Goal: Information Seeking & Learning: Learn about a topic

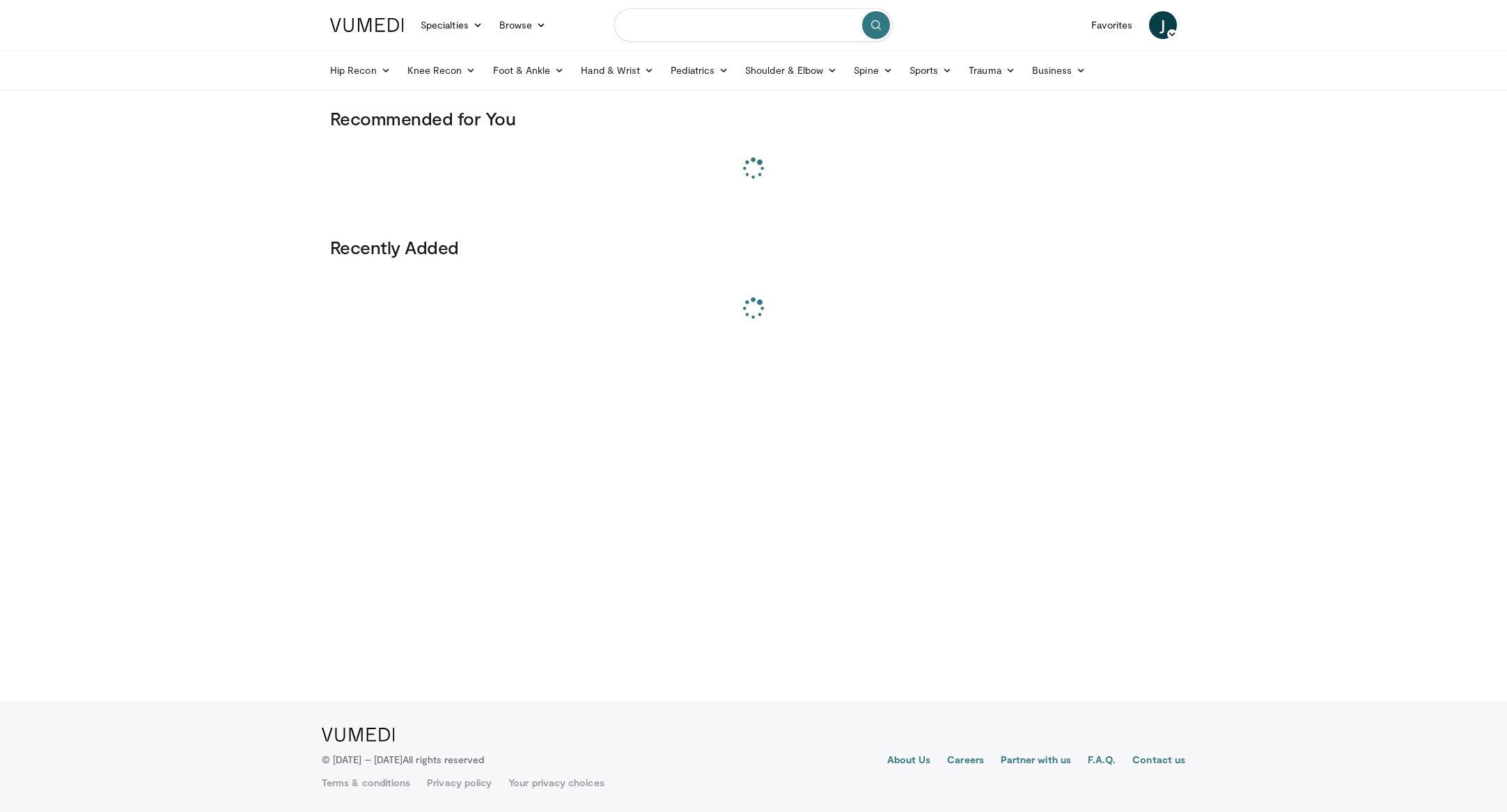
click at [663, 32] on input "Search topics, interventions" at bounding box center [753, 24] width 278 height 33
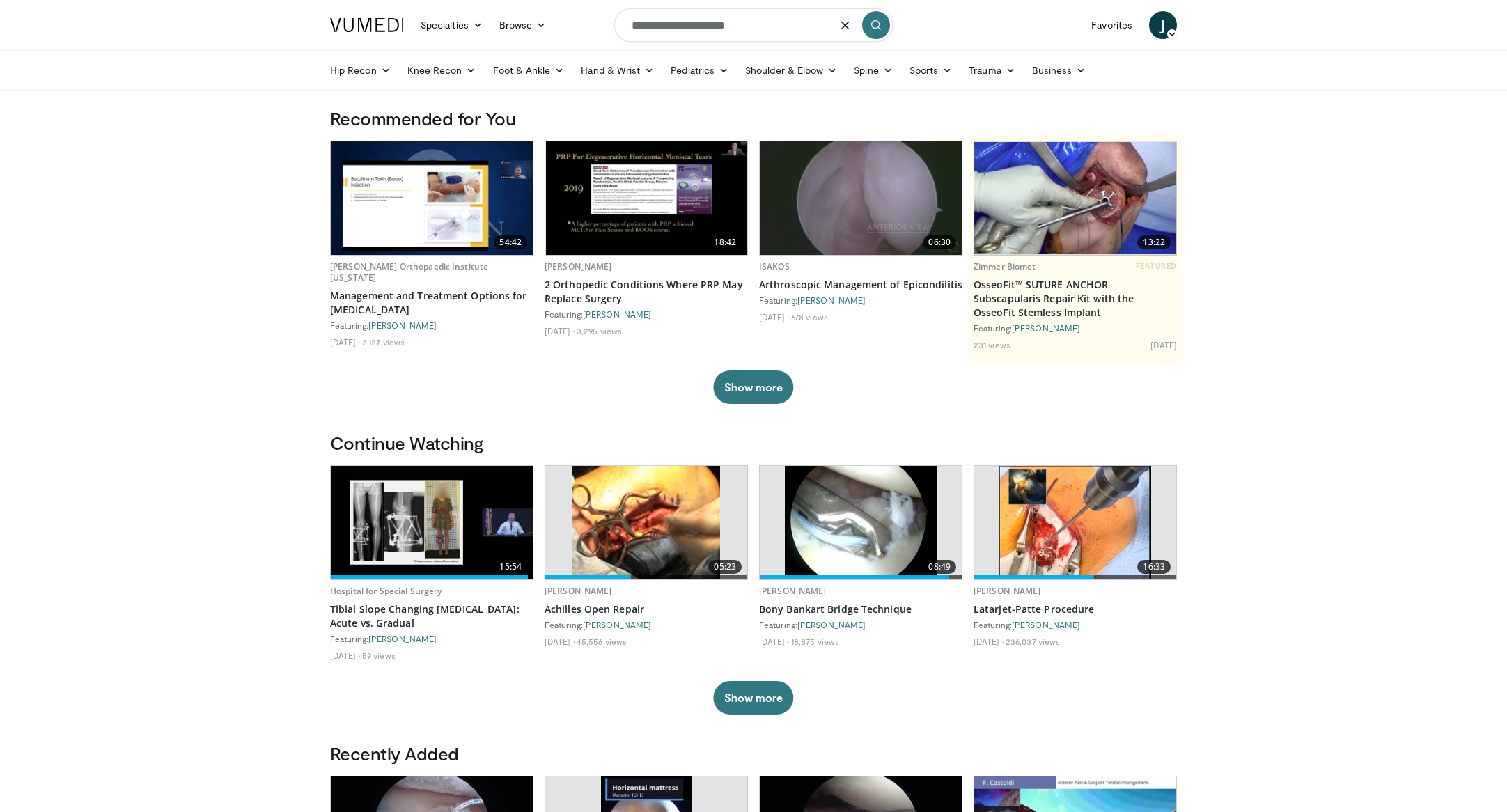
type input "**********"
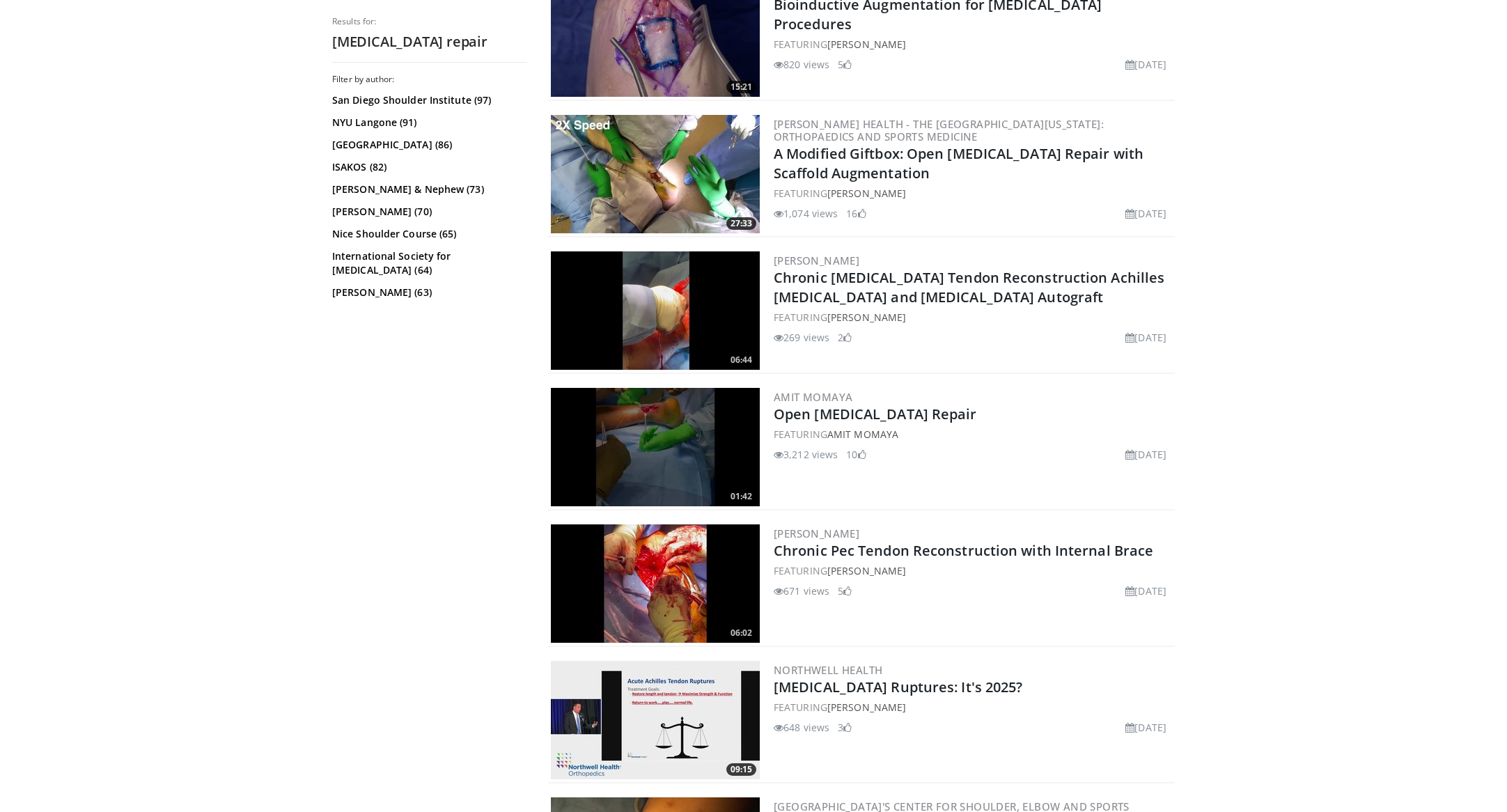
scroll to position [453, 0]
click at [690, 424] on img at bounding box center [655, 446] width 209 height 118
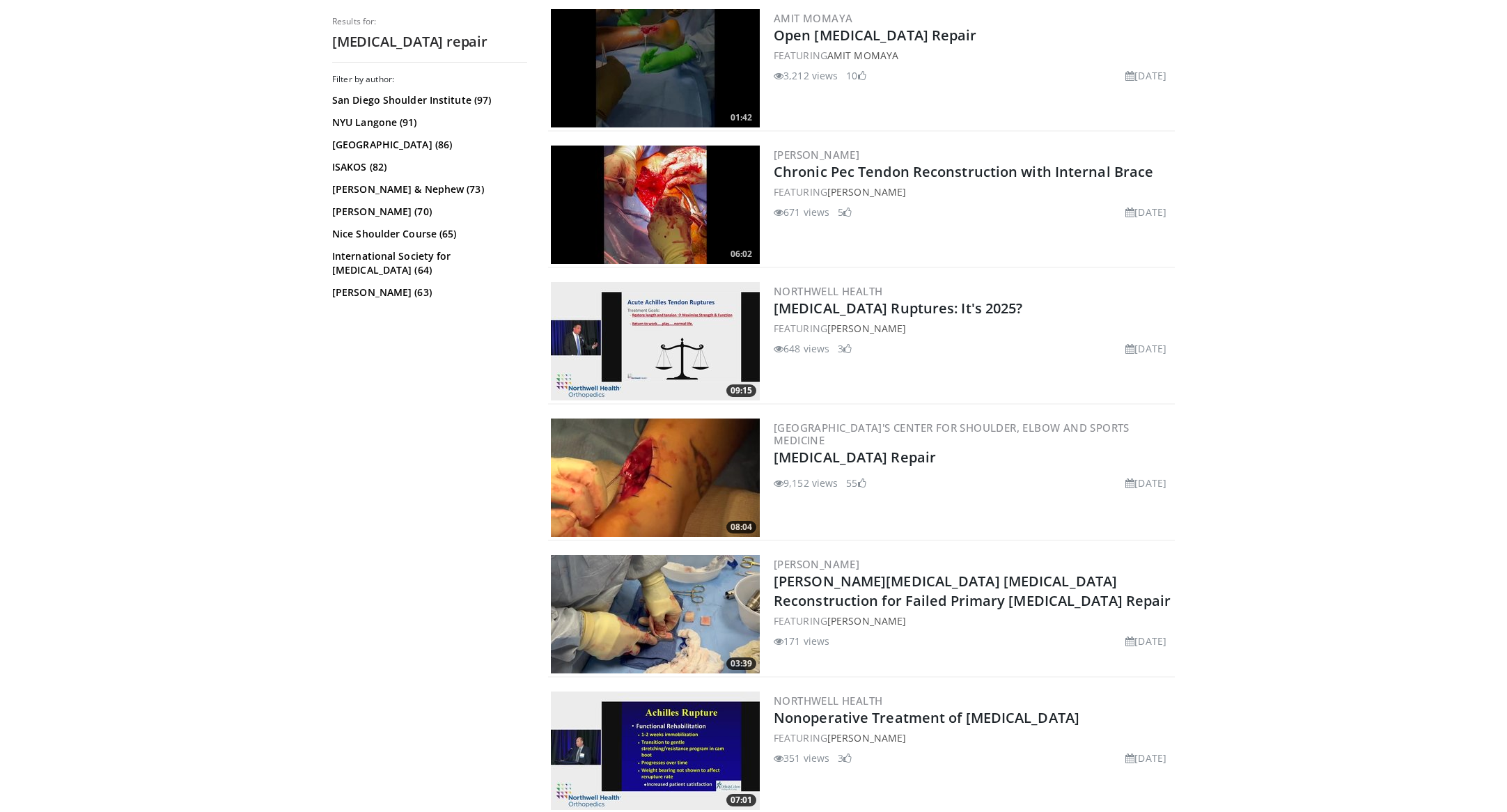
scroll to position [832, 0]
click at [647, 456] on img at bounding box center [655, 476] width 209 height 118
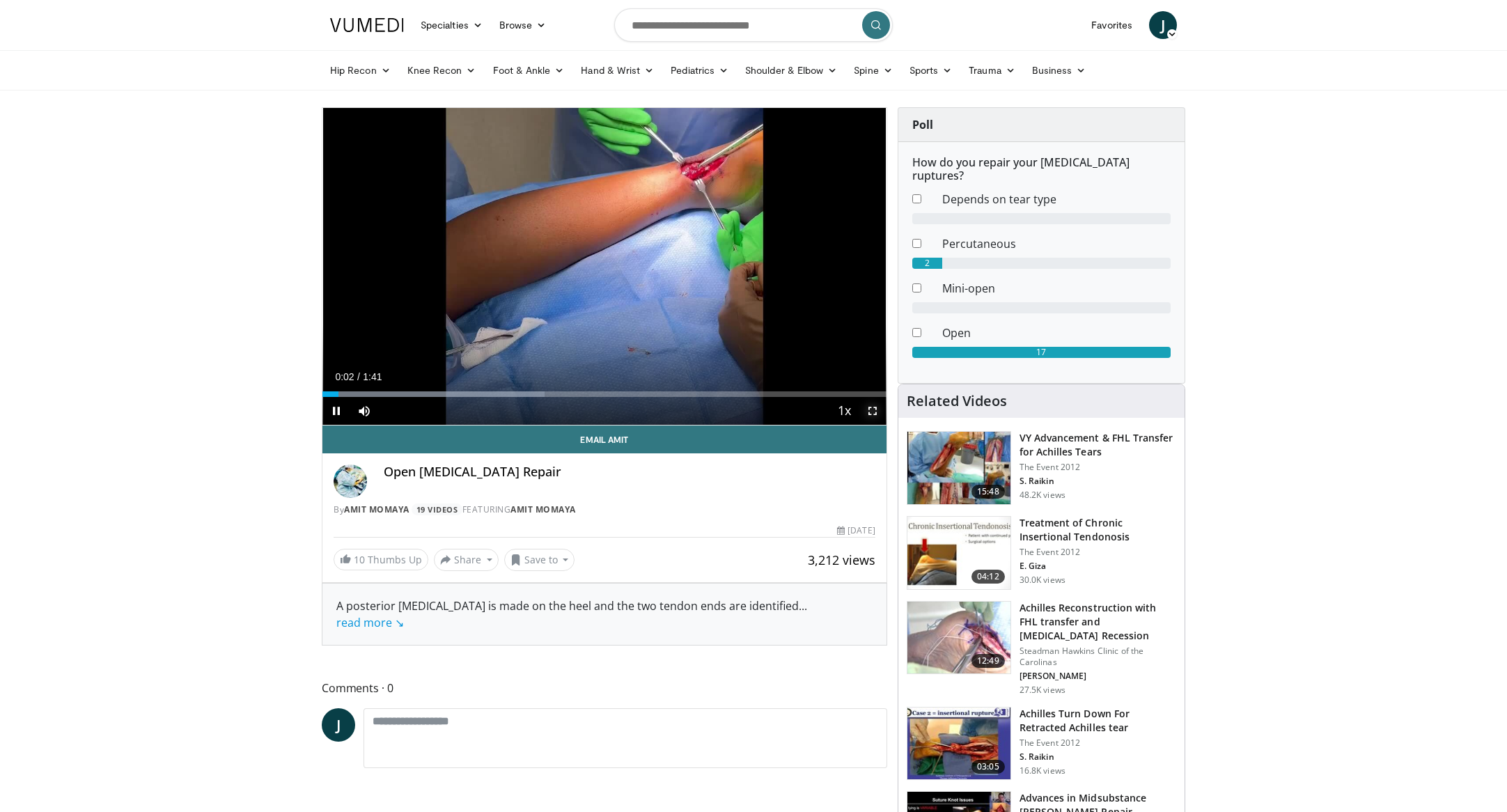
click at [863, 410] on span "Video Player" at bounding box center [872, 411] width 28 height 28
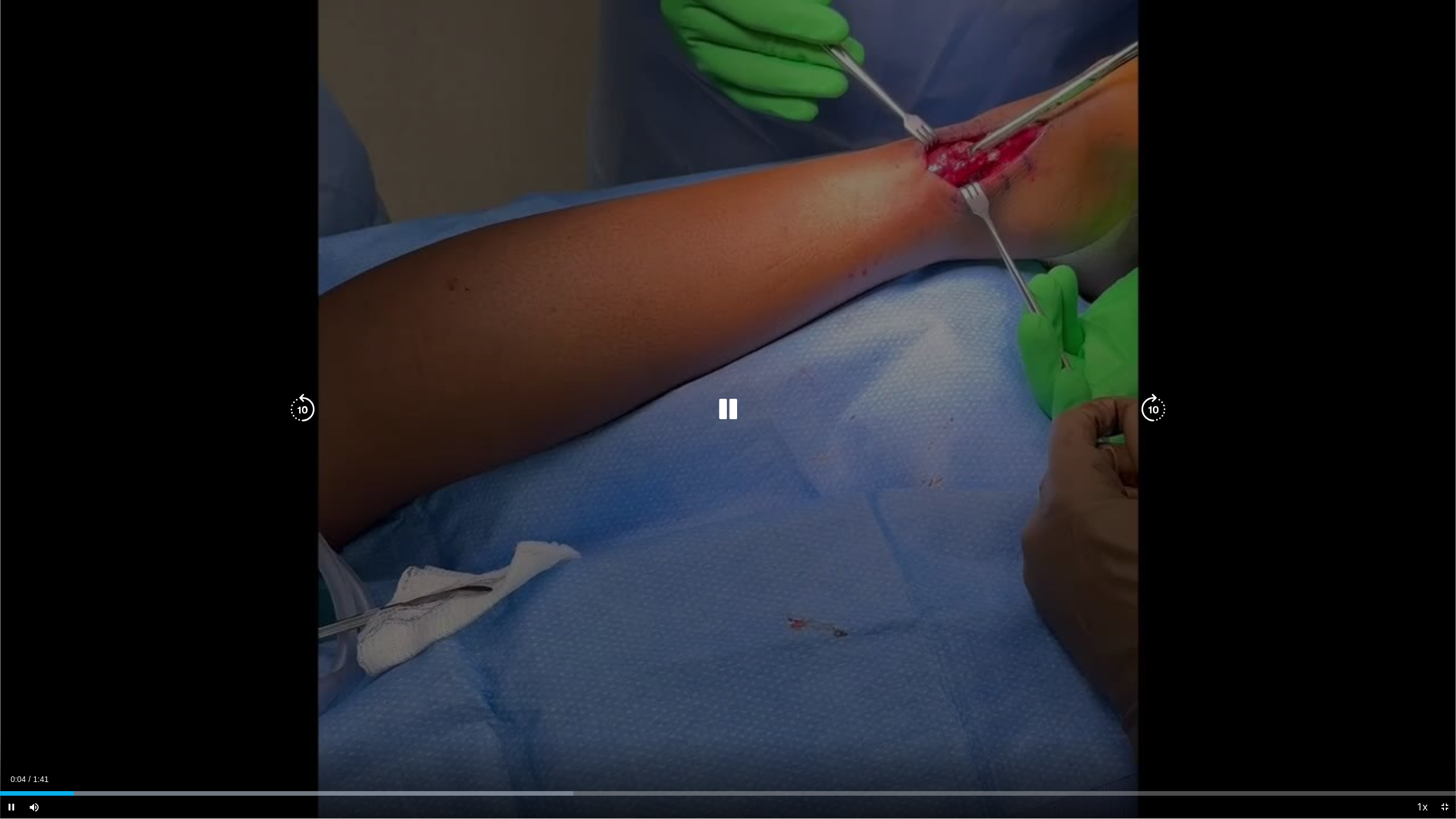
click at [722, 406] on icon "Video Player" at bounding box center [727, 409] width 32 height 32
click at [1148, 408] on icon "Video Player" at bounding box center [1153, 409] width 32 height 32
click at [309, 408] on icon "Video Player" at bounding box center [302, 409] width 32 height 32
click at [722, 413] on icon "Video Player" at bounding box center [727, 409] width 32 height 32
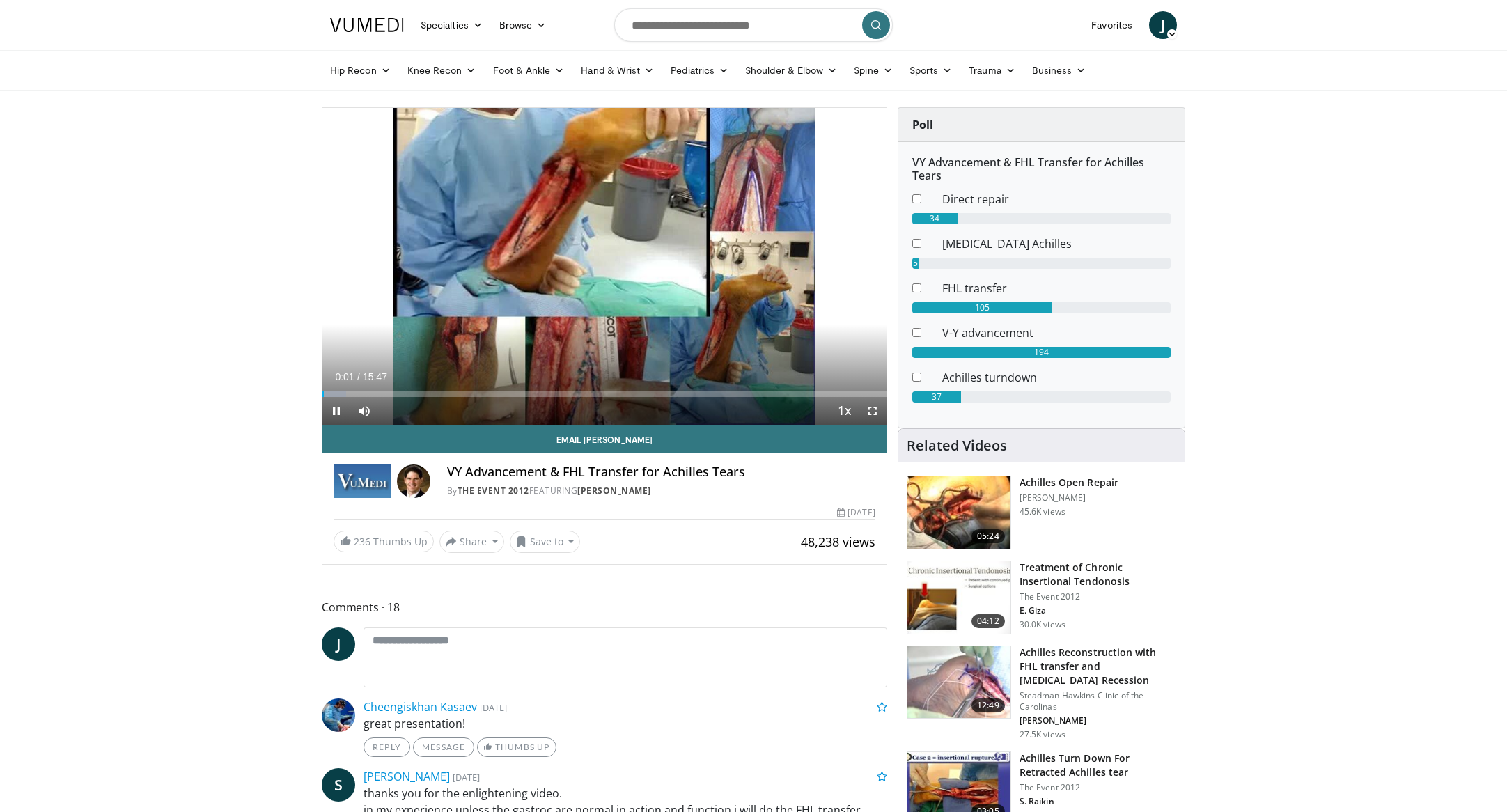
click at [970, 519] on img at bounding box center [959, 512] width 103 height 72
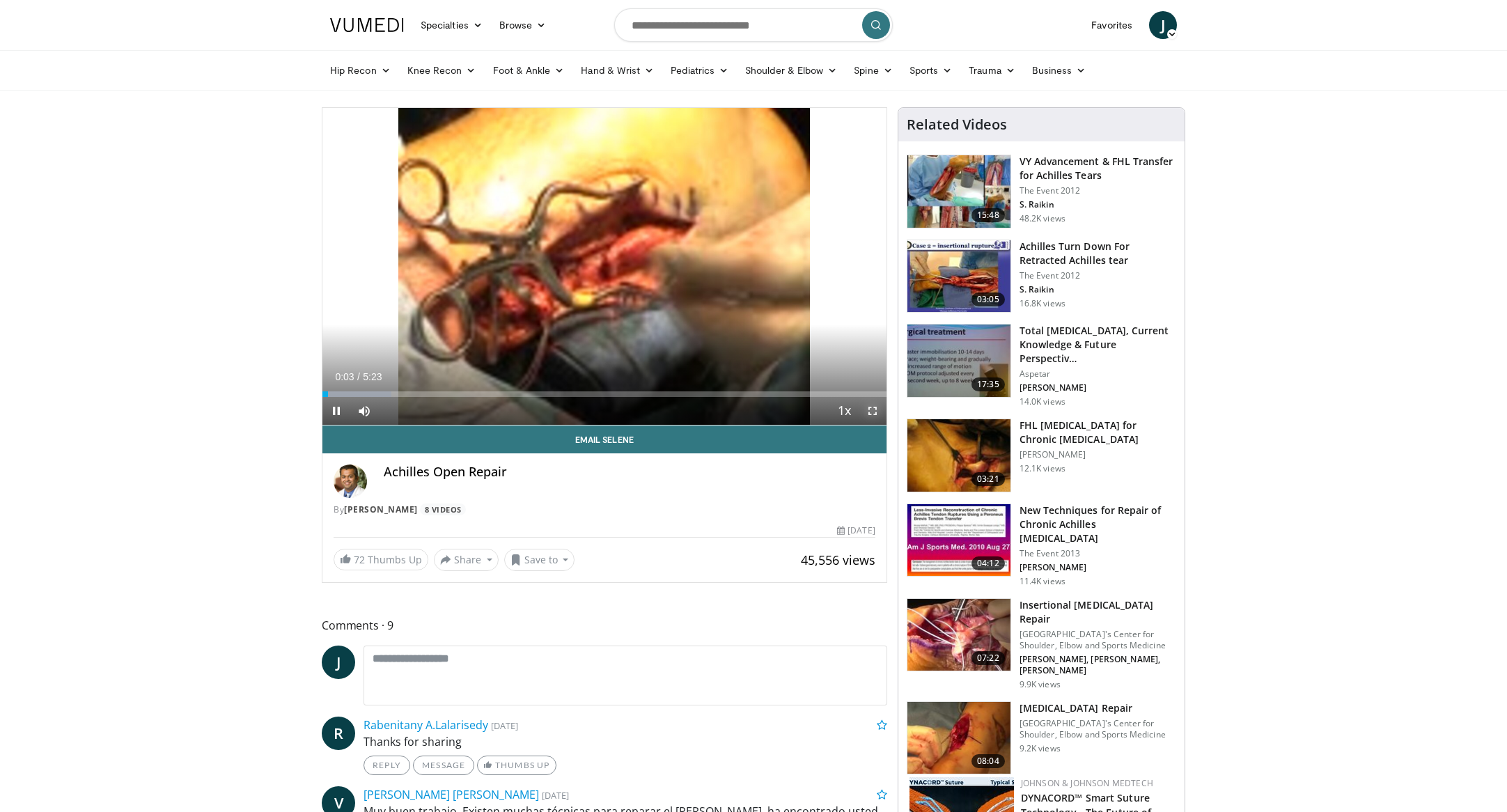
click at [866, 411] on span "Video Player" at bounding box center [872, 411] width 28 height 28
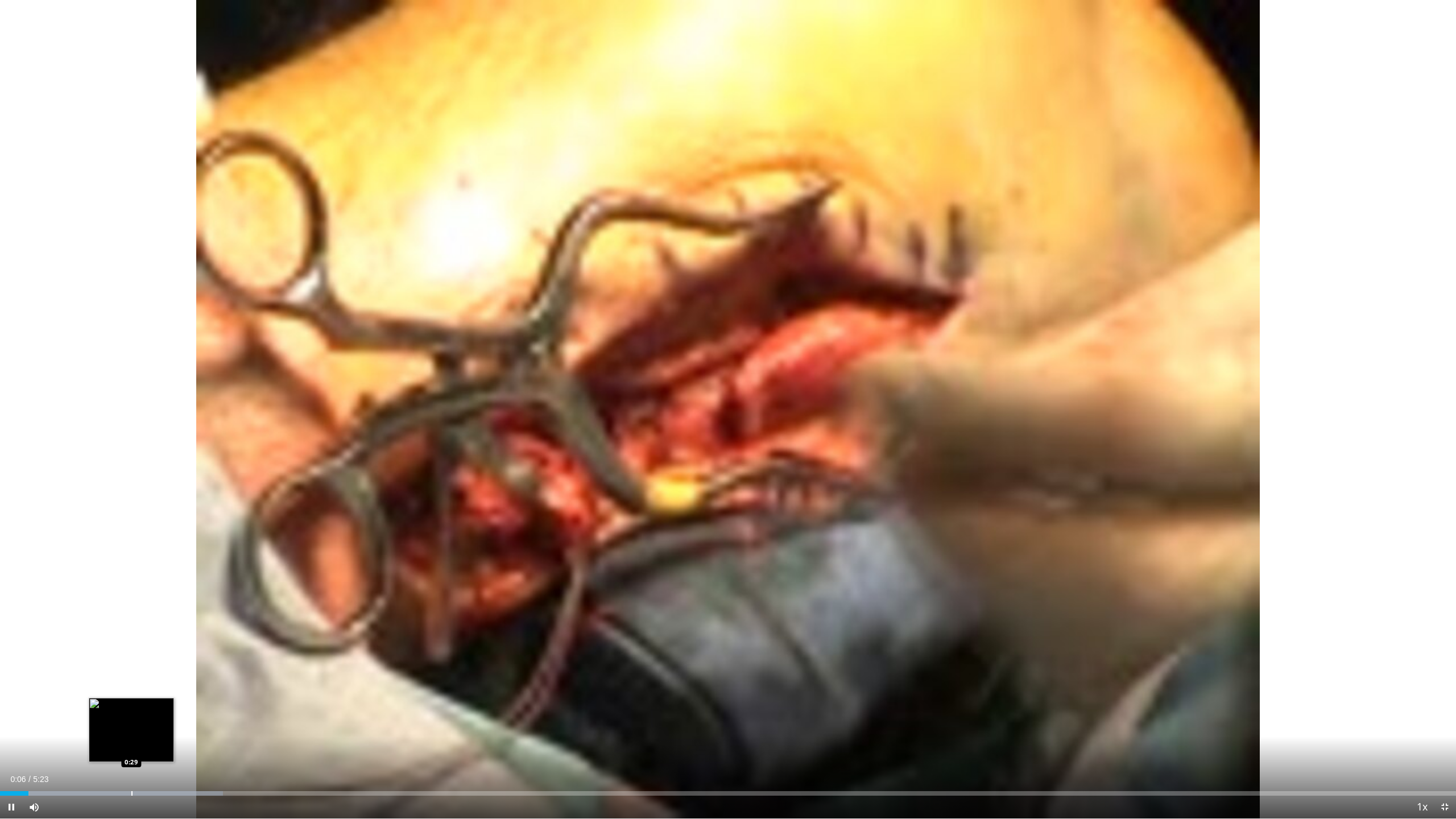
click at [132, 662] on div "Progress Bar" at bounding box center [132, 793] width 1 height 4
click at [113, 662] on div "Progress Bar" at bounding box center [114, 793] width 1 height 4
click at [104, 662] on div "Progress Bar" at bounding box center [104, 793] width 1 height 4
click at [96, 662] on div "Loaded : 30.61% 0:23 0:21" at bounding box center [728, 793] width 1456 height 4
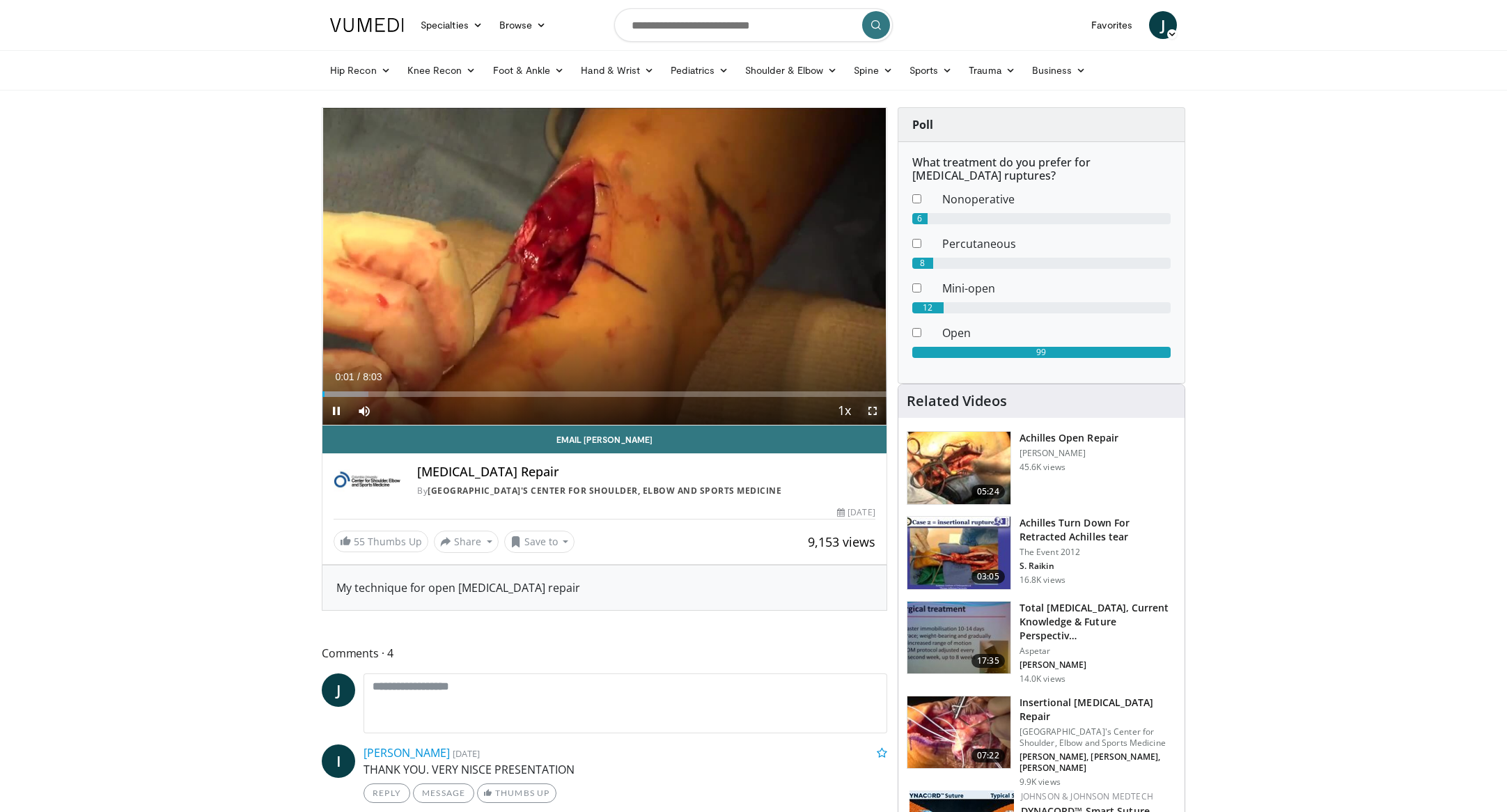
click at [871, 409] on span "Video Player" at bounding box center [872, 411] width 28 height 28
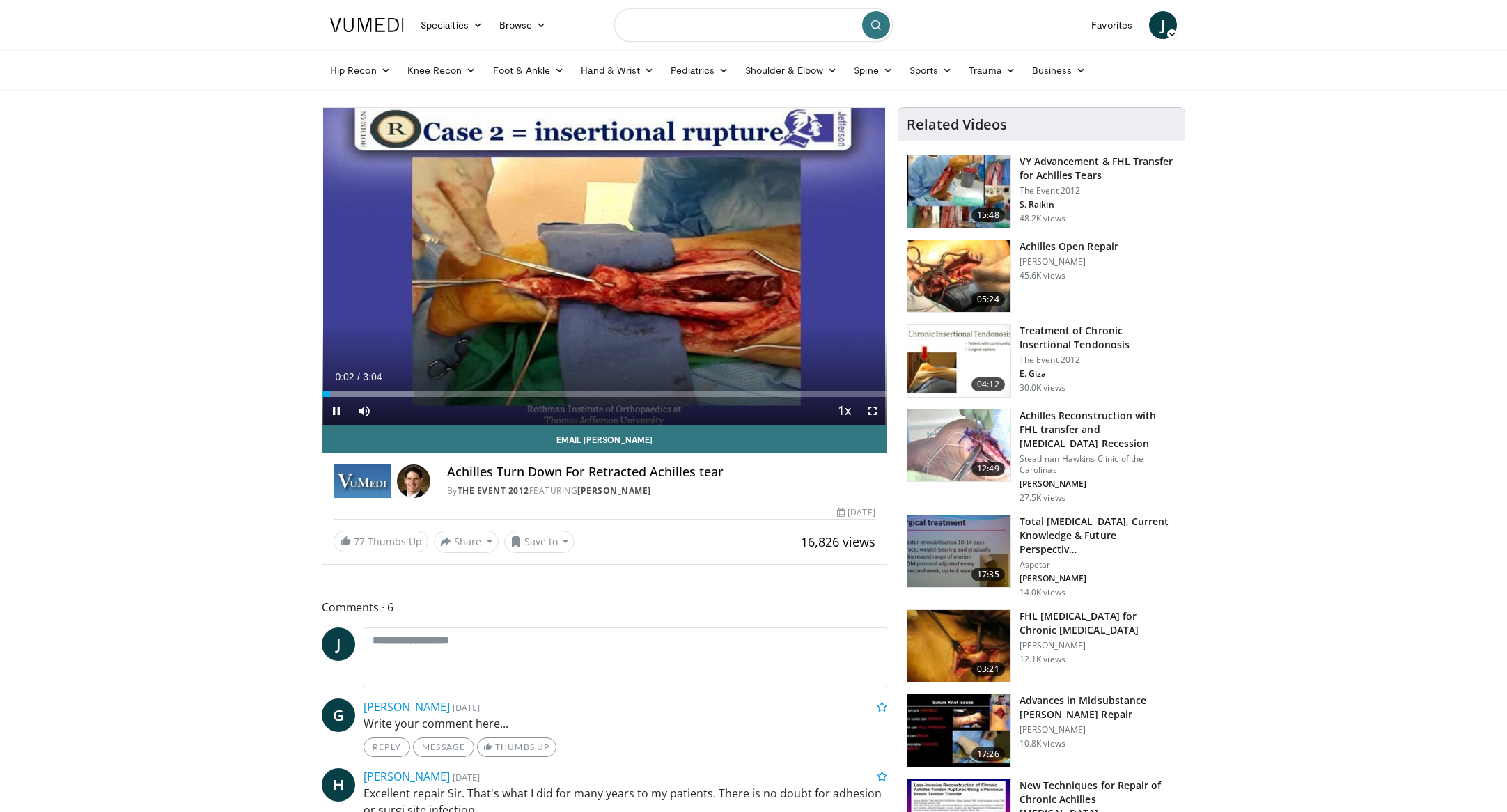
click at [682, 32] on input "Search topics, interventions" at bounding box center [753, 24] width 278 height 33
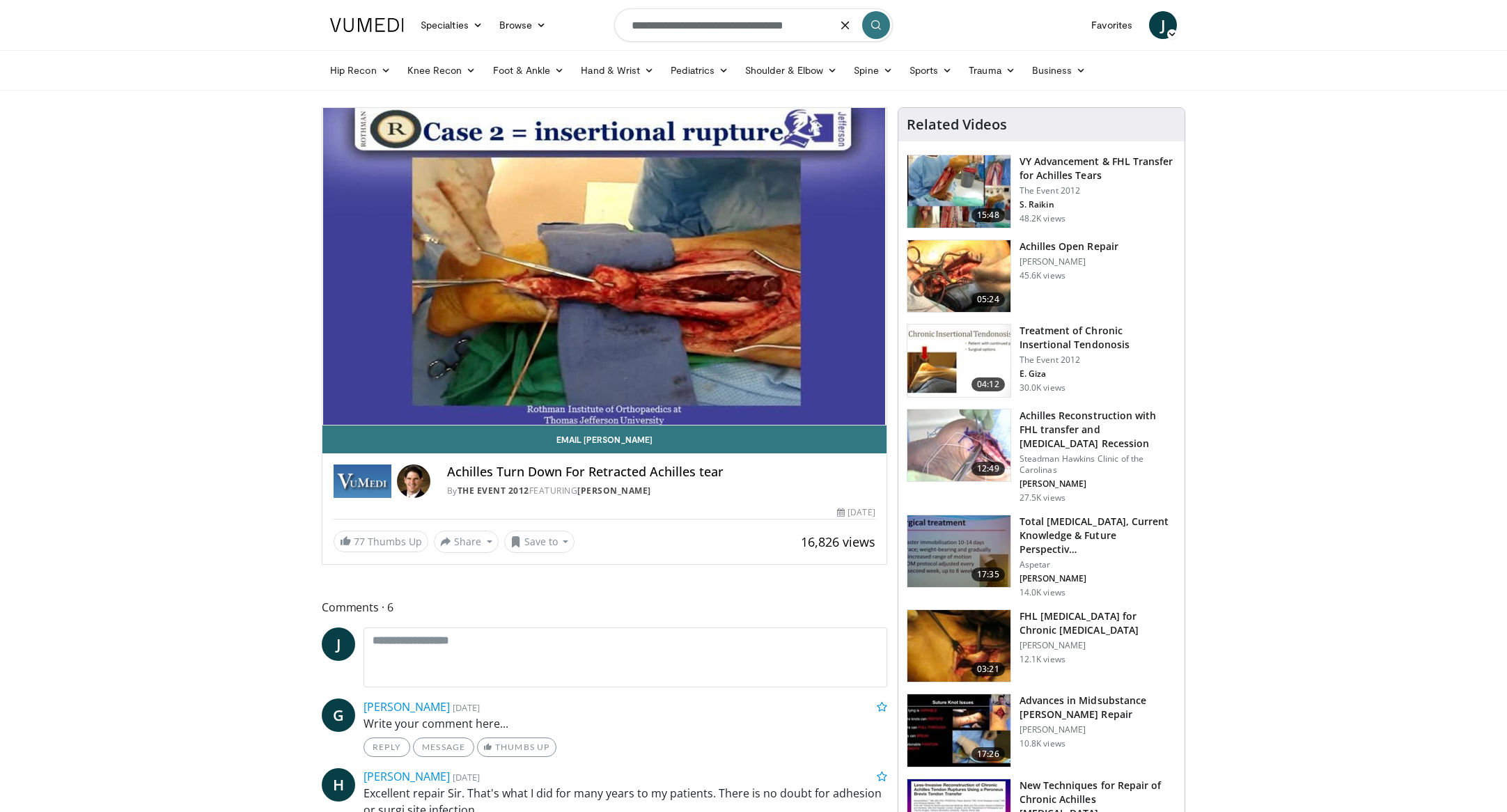
type input "**********"
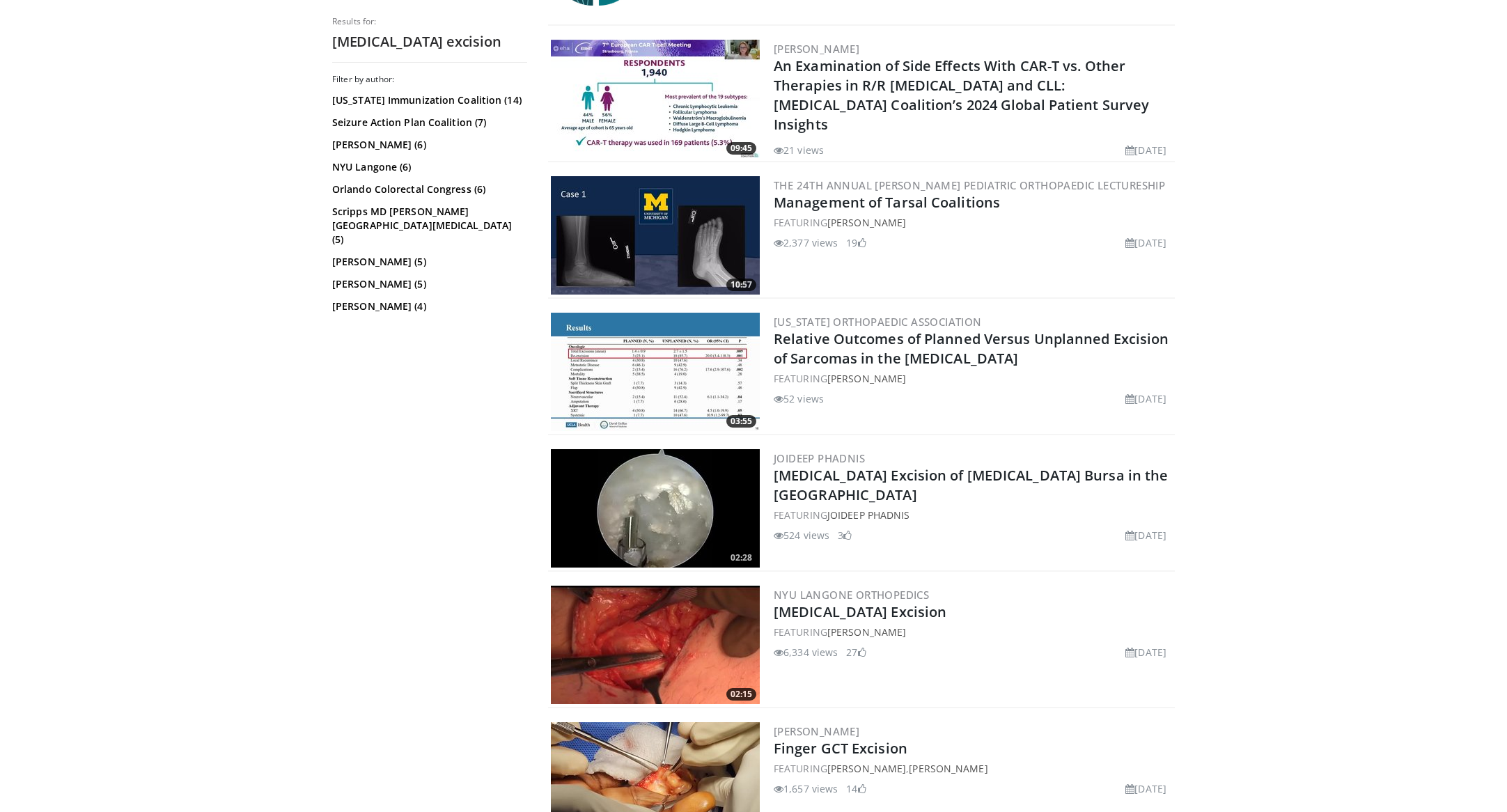
scroll to position [1483, 0]
click at [632, 229] on img at bounding box center [655, 234] width 209 height 118
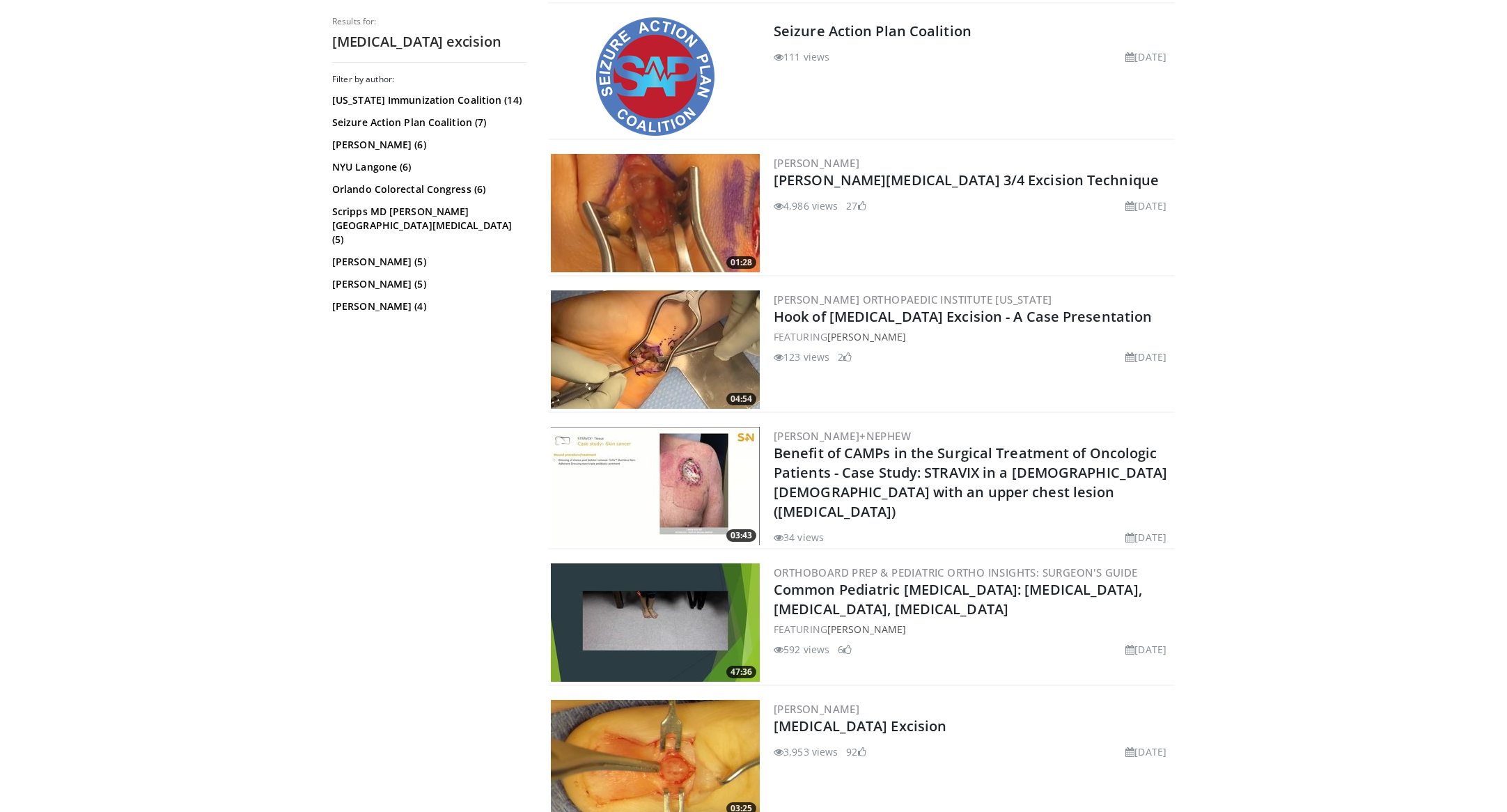
scroll to position [2599, 0]
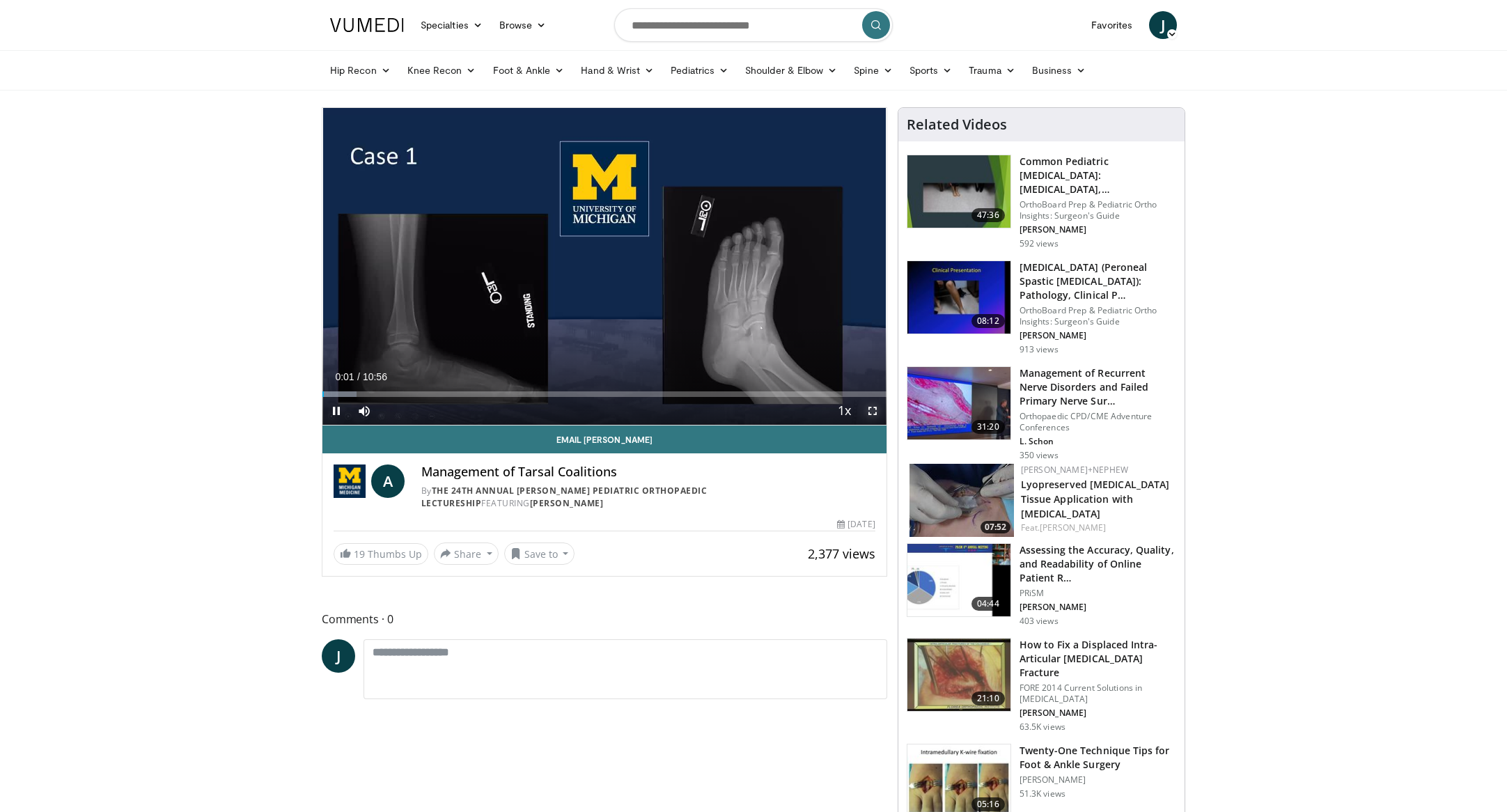
click at [873, 411] on span "Video Player" at bounding box center [872, 411] width 28 height 28
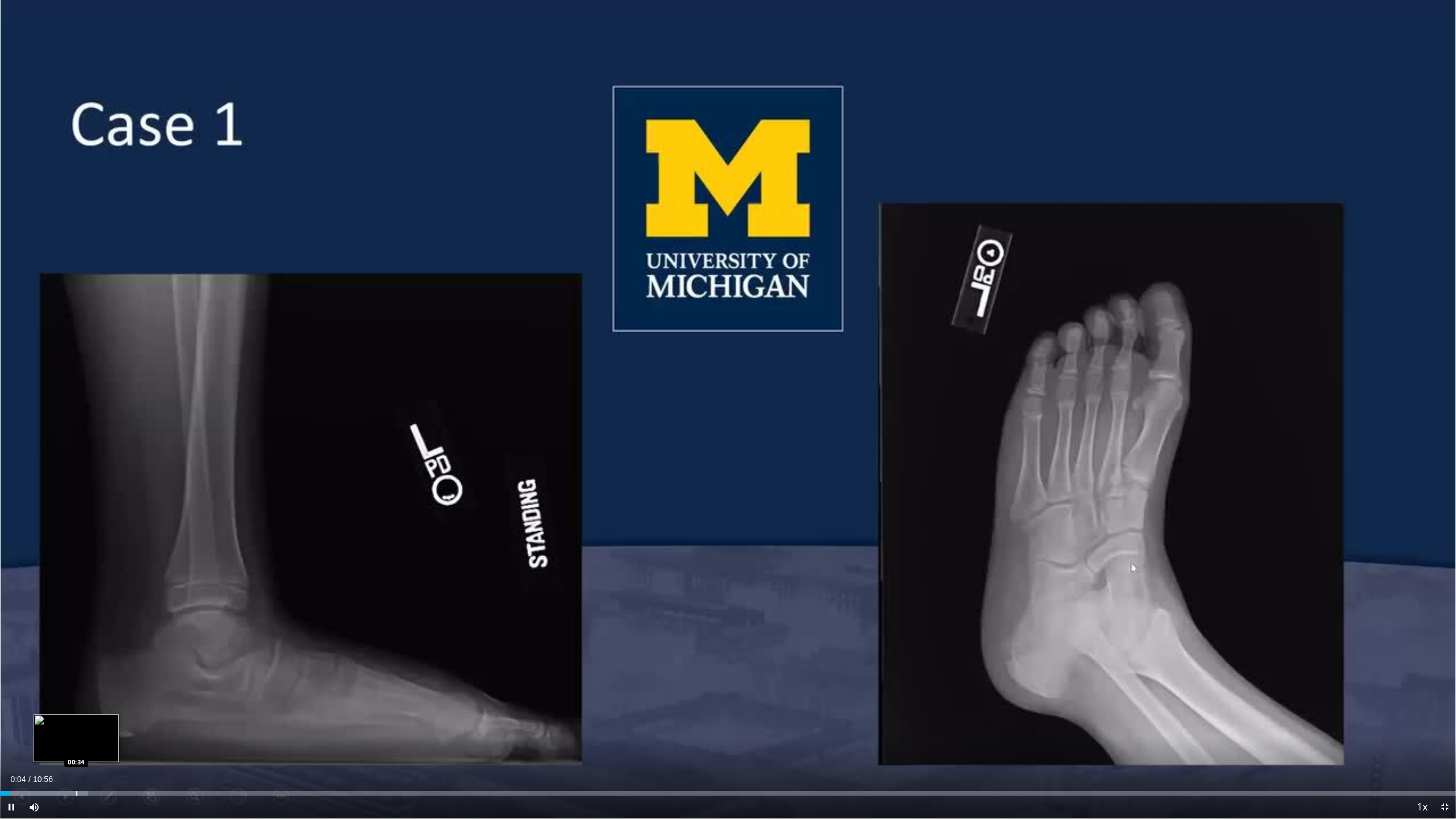
click at [76, 662] on div "Progress Bar" at bounding box center [77, 793] width 1 height 4
click at [153, 662] on div "Progress Bar" at bounding box center [153, 793] width 1 height 4
click at [115, 662] on div "Loaded : 21.16% 01:11 00:52" at bounding box center [728, 790] width 1456 height 11
click at [156, 662] on div "Progress Bar" at bounding box center [157, 793] width 1 height 4
click at [178, 662] on div "Progress Bar" at bounding box center [179, 793] width 1 height 4
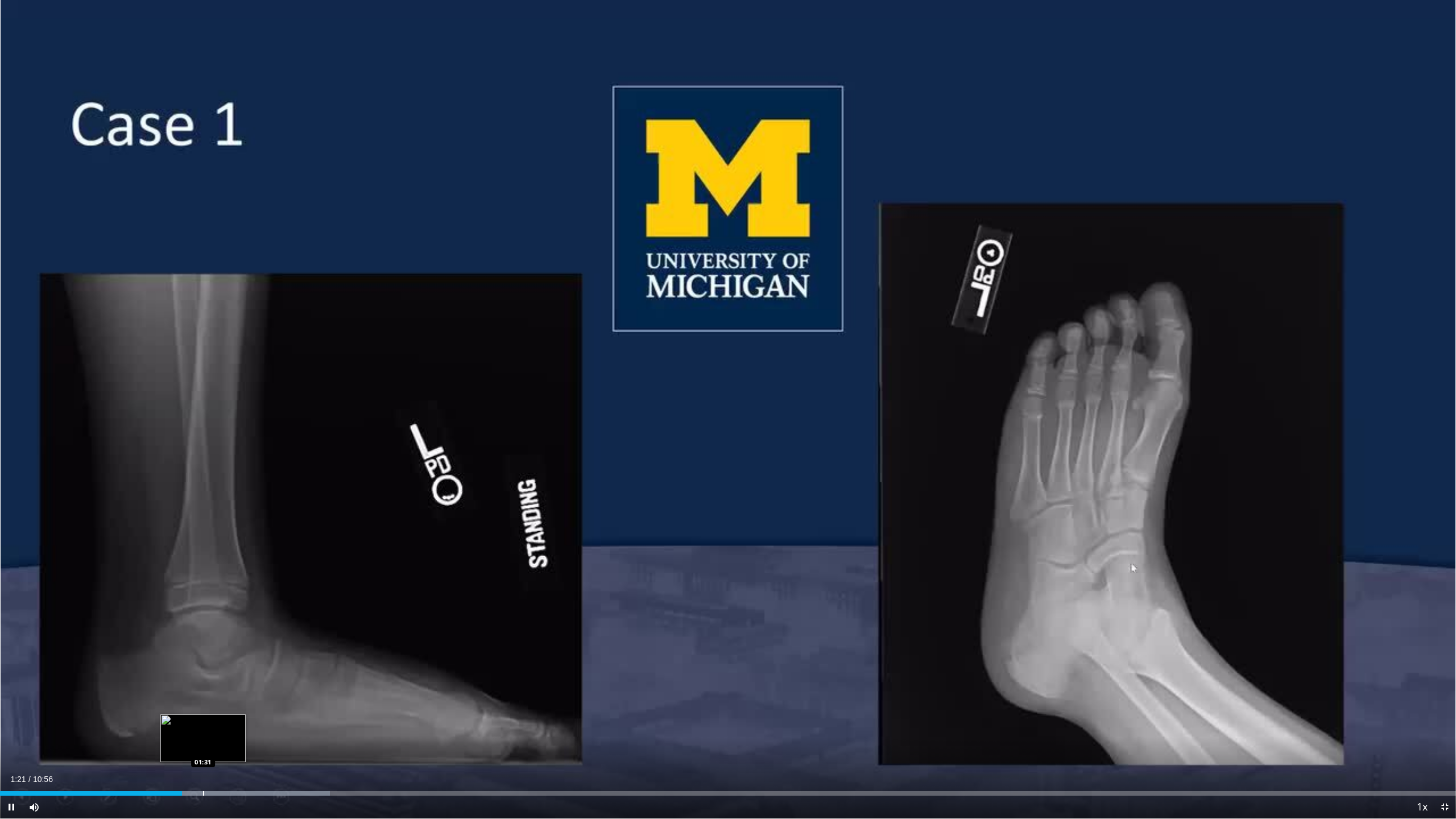
click at [203, 662] on div "Progress Bar" at bounding box center [204, 793] width 1 height 4
click at [282, 662] on div "Progress Bar" at bounding box center [282, 793] width 1 height 4
click at [319, 662] on div "Progress Bar" at bounding box center [320, 793] width 1 height 4
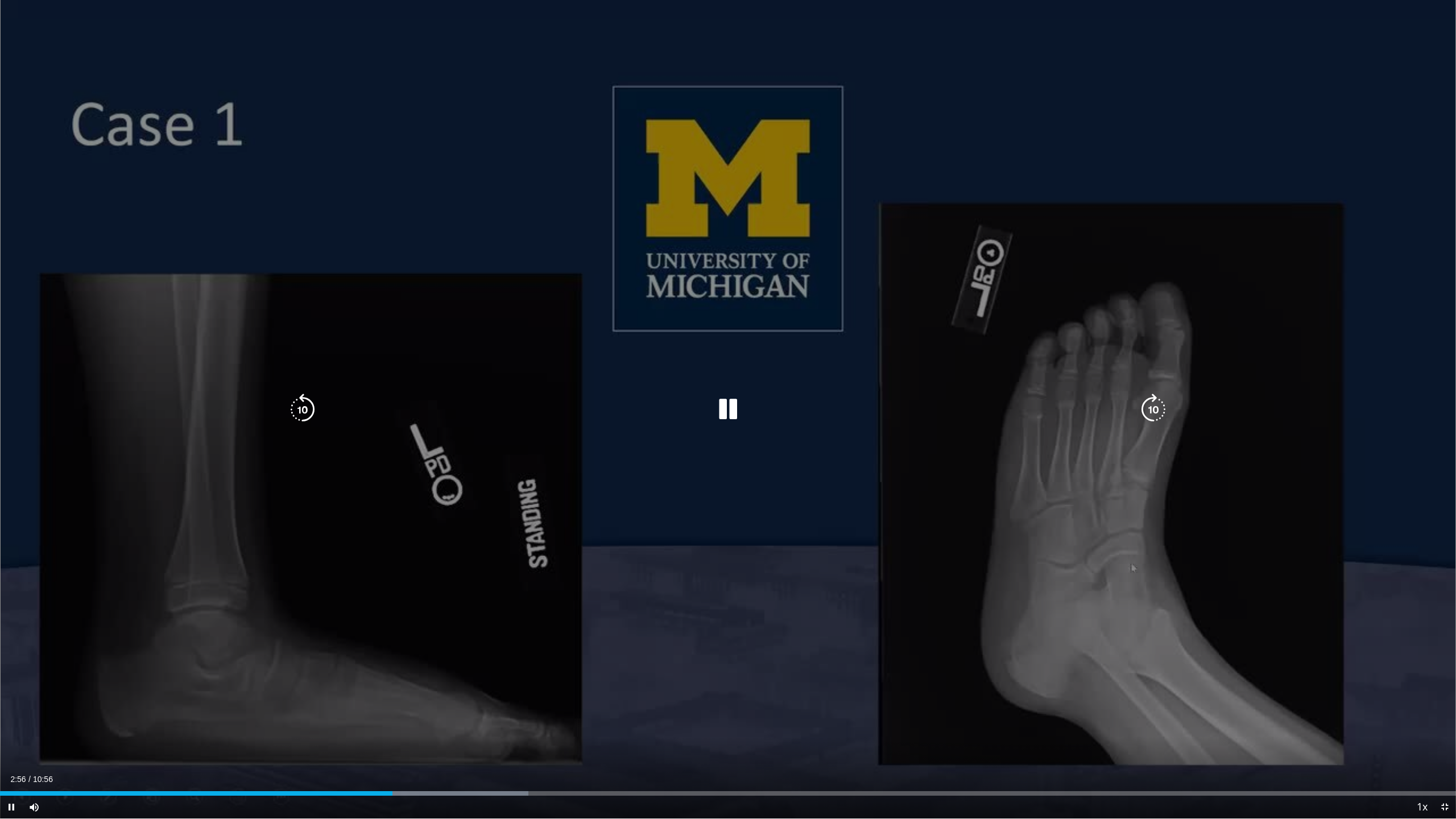
click at [1149, 403] on icon "Video Player" at bounding box center [1153, 409] width 32 height 32
click at [1151, 407] on icon "Video Player" at bounding box center [1153, 409] width 32 height 32
click at [1154, 403] on icon "Video Player" at bounding box center [1153, 409] width 32 height 32
click at [1152, 401] on icon "Video Player" at bounding box center [1153, 409] width 32 height 32
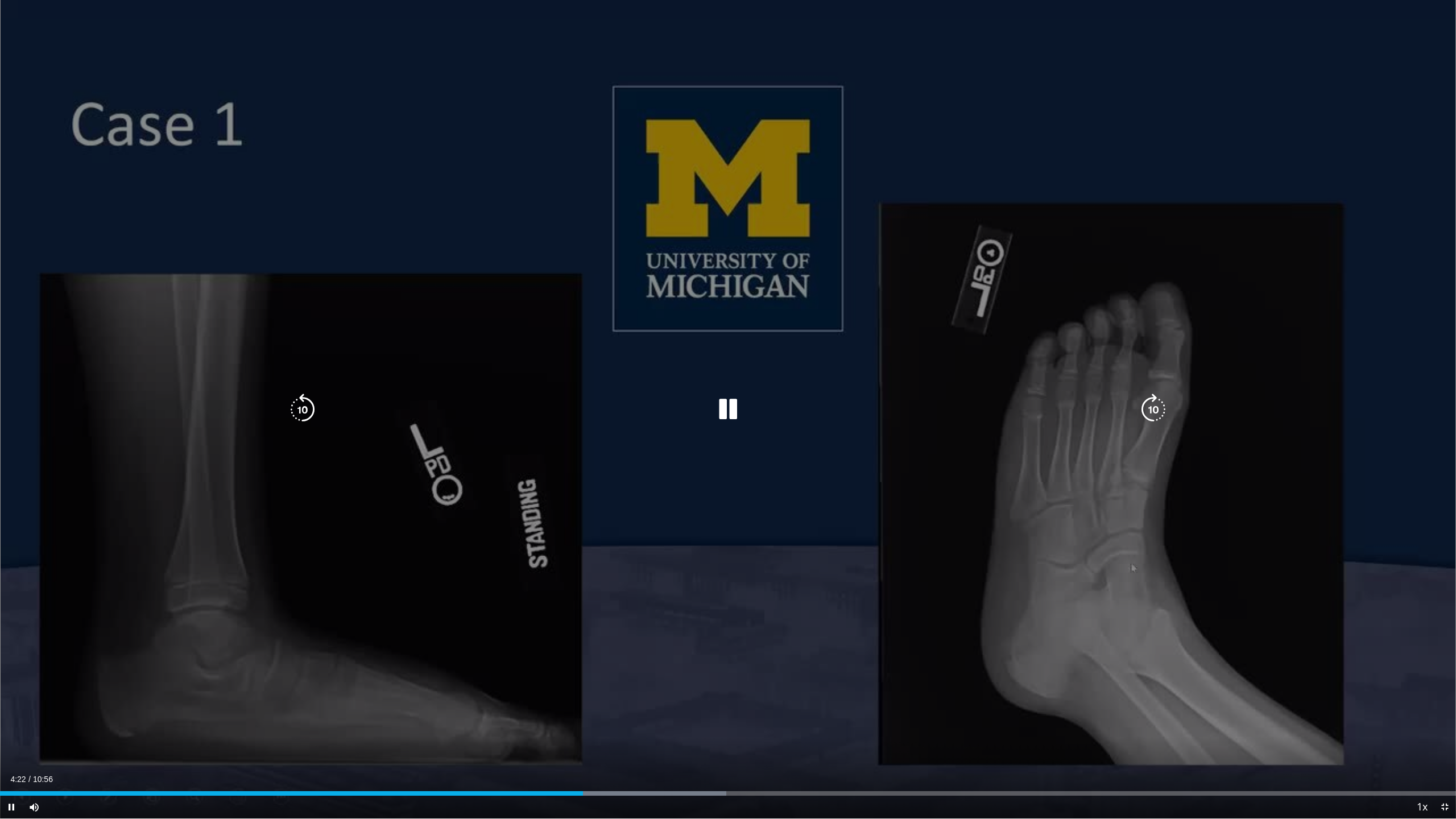
click at [1148, 403] on icon "Video Player" at bounding box center [1153, 409] width 32 height 32
click at [1143, 409] on icon "Video Player" at bounding box center [1153, 409] width 32 height 32
click at [1143, 408] on icon "Video Player" at bounding box center [1153, 409] width 32 height 32
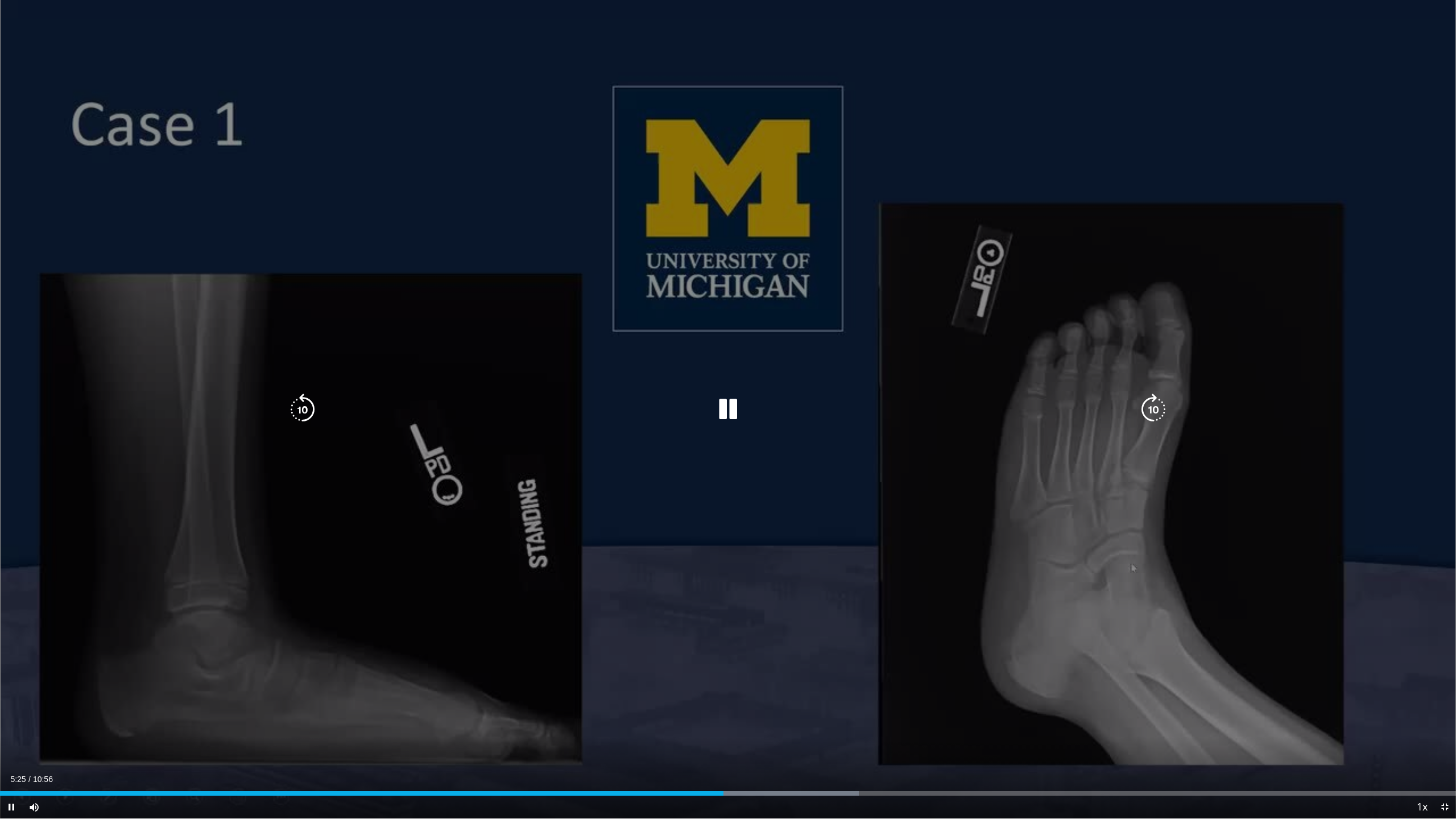
click at [1148, 410] on icon "Video Player" at bounding box center [1153, 409] width 32 height 32
click at [722, 408] on icon "Video Player" at bounding box center [727, 409] width 32 height 32
click at [732, 408] on icon "Video Player" at bounding box center [727, 409] width 32 height 32
click at [731, 412] on icon "Video Player" at bounding box center [727, 409] width 32 height 32
click at [721, 407] on icon "Video Player" at bounding box center [727, 409] width 32 height 32
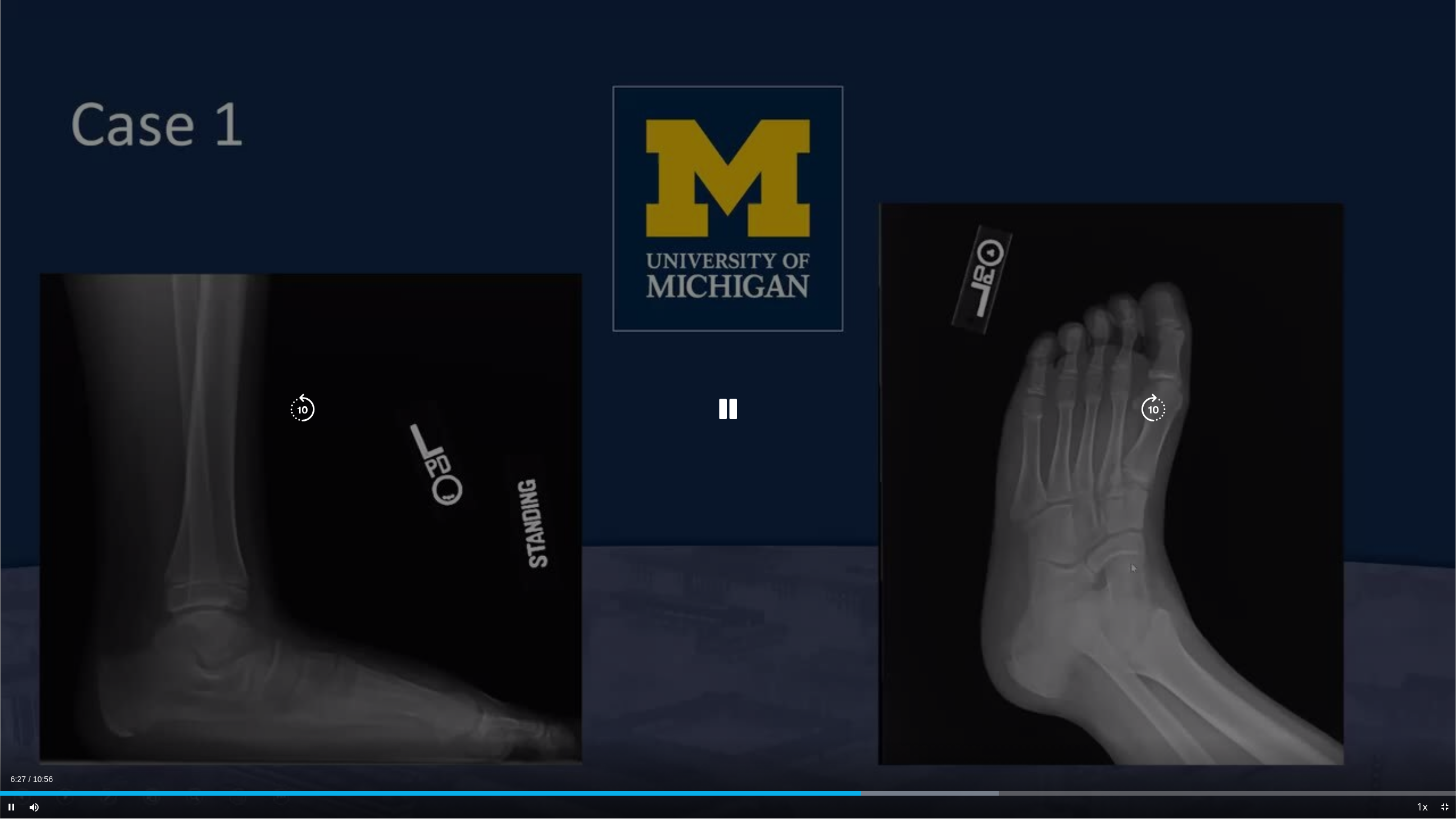
click at [732, 410] on icon "Video Player" at bounding box center [727, 409] width 32 height 32
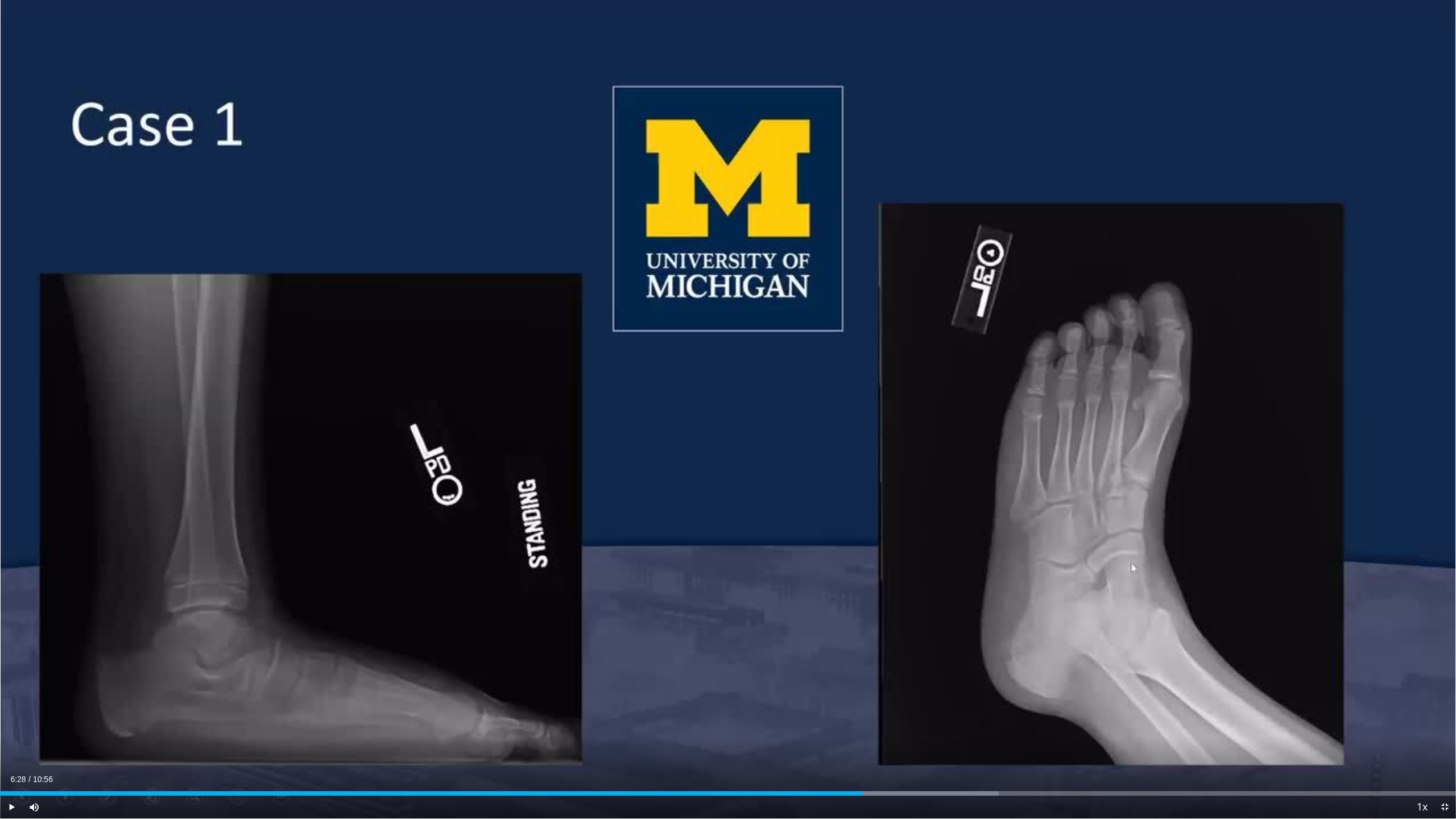
click at [732, 410] on div "10 seconds Tap to unmute" at bounding box center [728, 409] width 1456 height 818
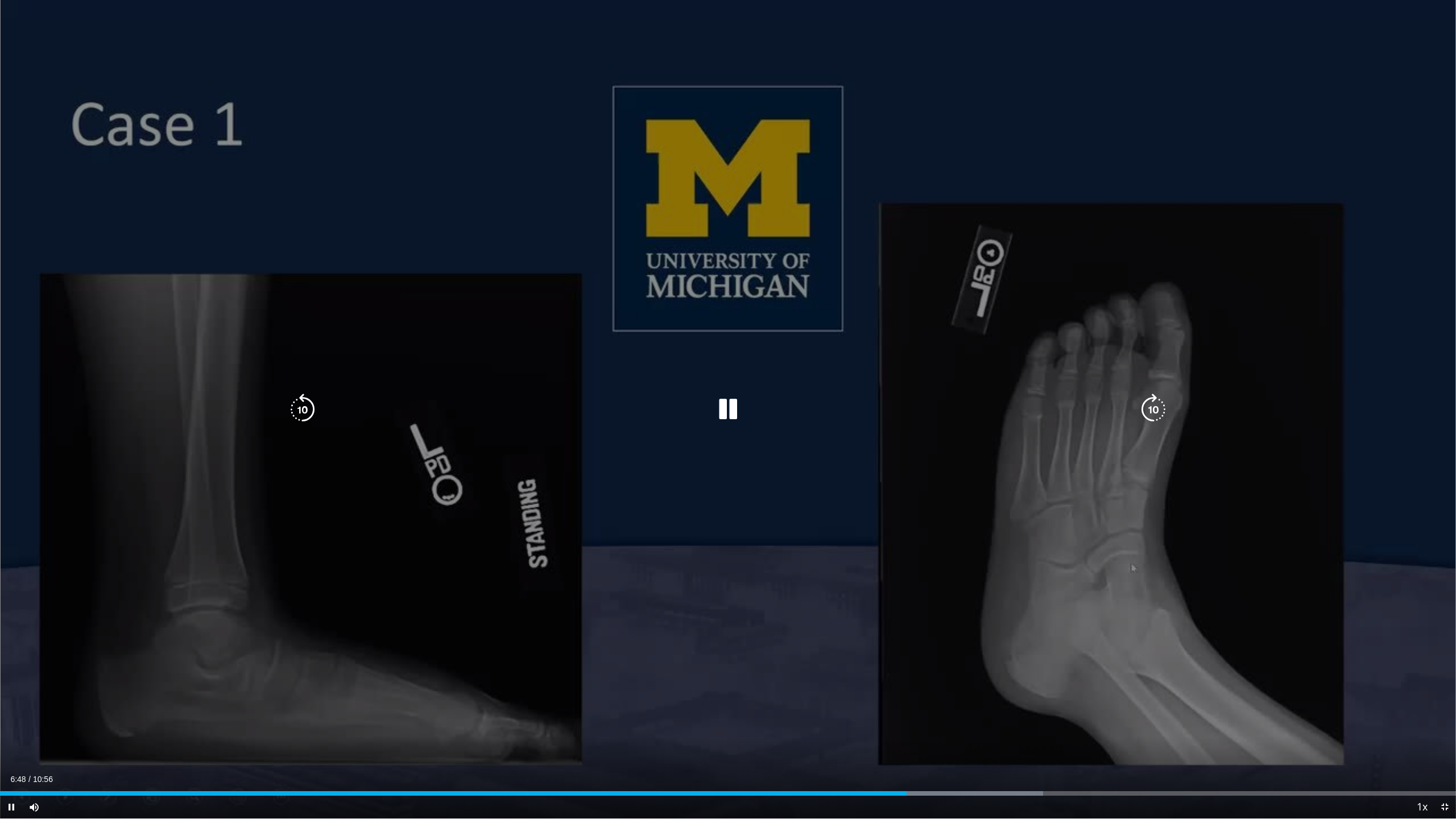
click at [1152, 410] on icon "Video Player" at bounding box center [1153, 409] width 32 height 32
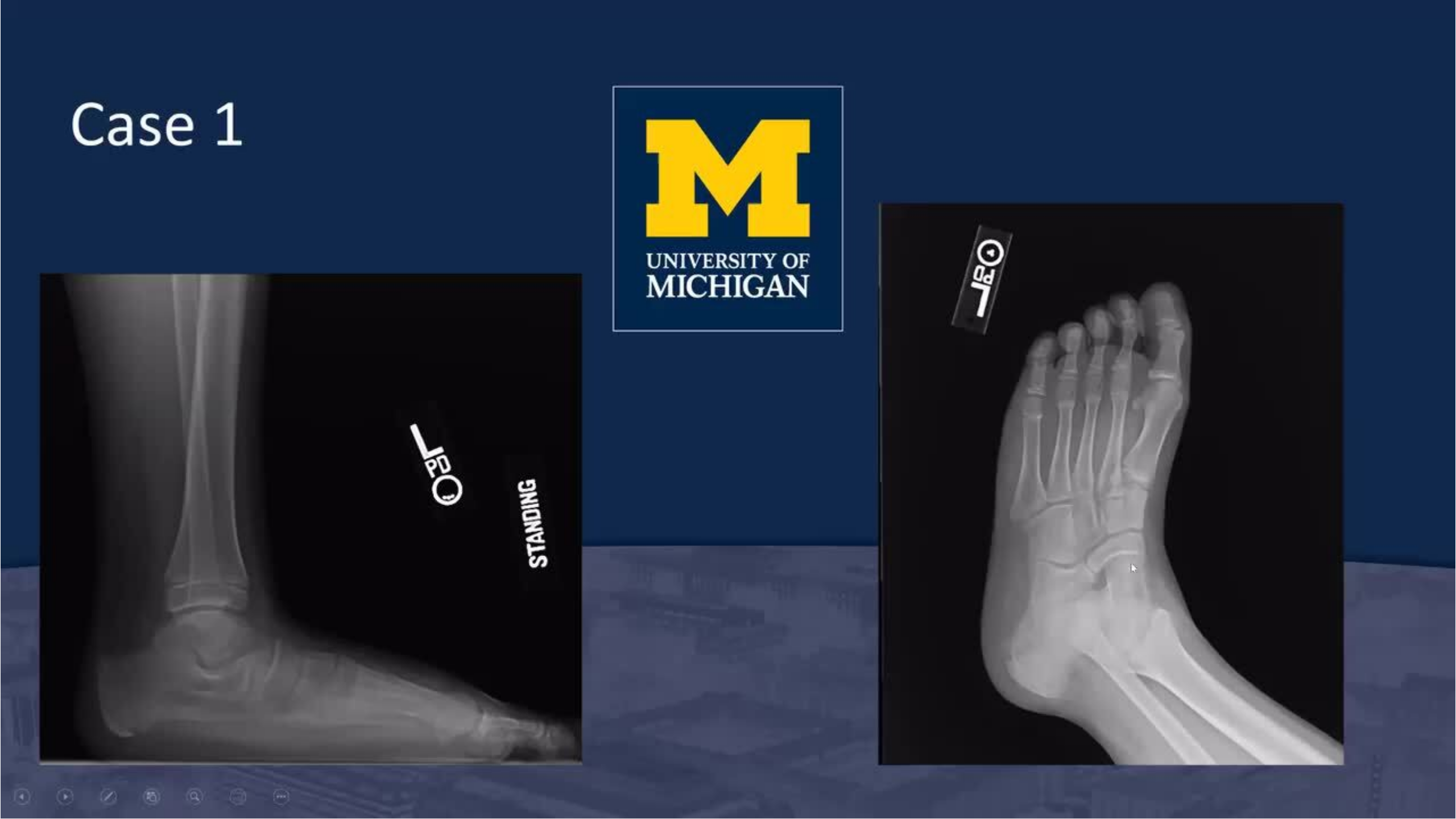
click at [1152, 410] on div "30 seconds Tap to unmute" at bounding box center [728, 409] width 1456 height 818
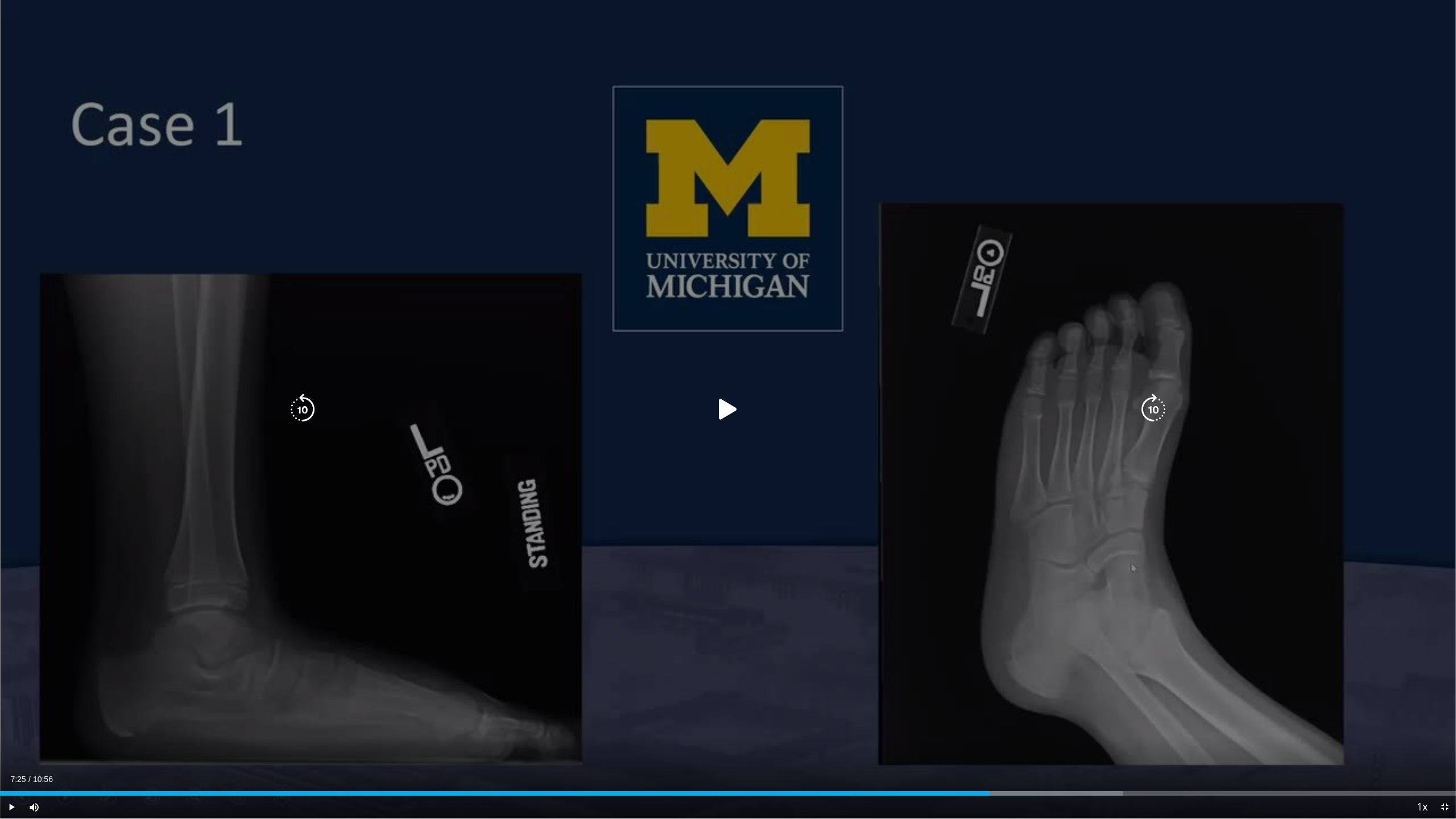
click at [1146, 418] on icon "Video Player" at bounding box center [1153, 409] width 32 height 32
click at [1153, 410] on icon "Video Player" at bounding box center [1153, 409] width 32 height 32
click at [724, 408] on icon "Video Player" at bounding box center [727, 409] width 32 height 32
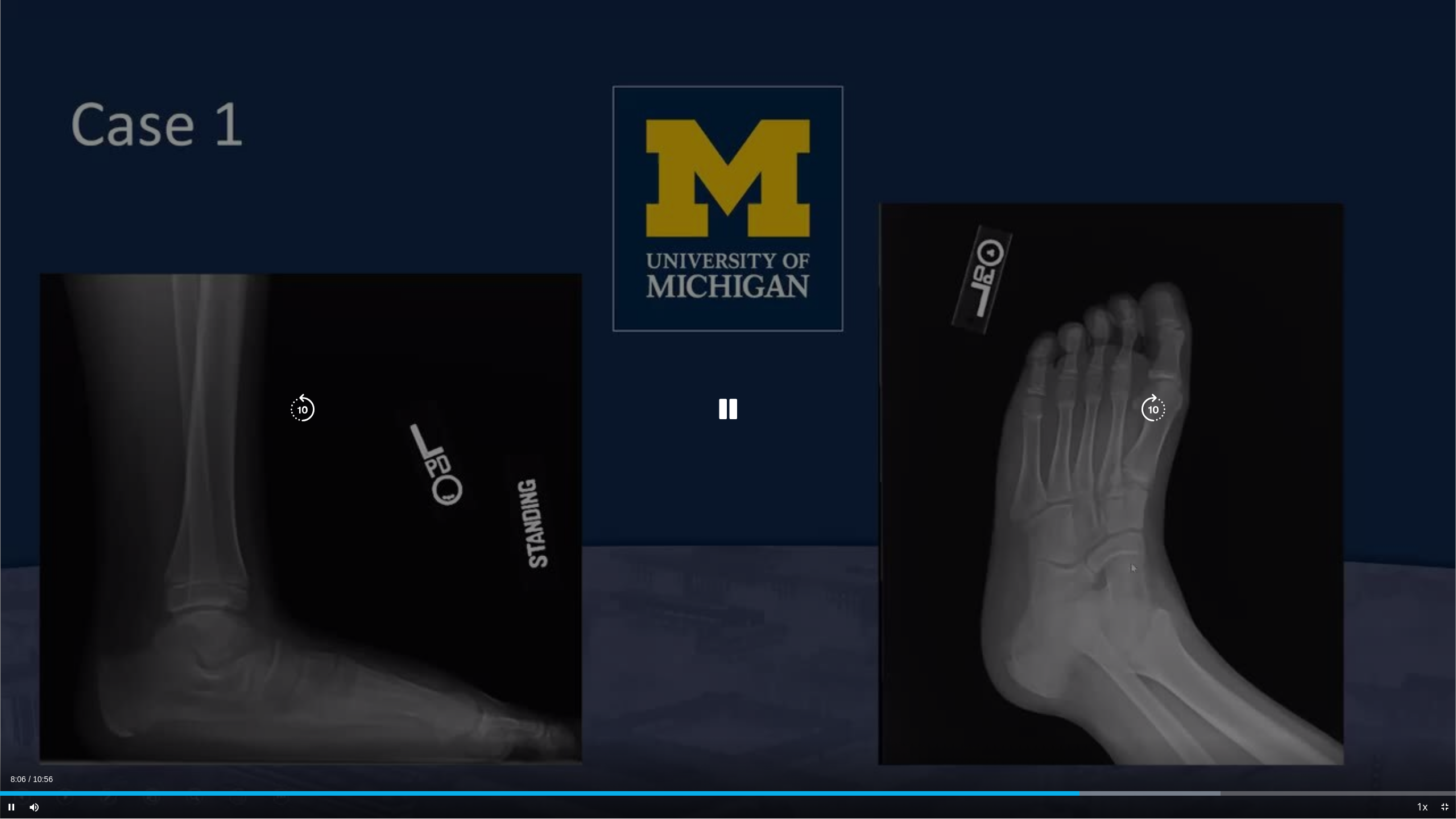
click at [1157, 410] on icon "Video Player" at bounding box center [1153, 409] width 32 height 32
click at [1157, 405] on icon "Video Player" at bounding box center [1153, 409] width 32 height 32
click at [1148, 405] on icon "Video Player" at bounding box center [1153, 409] width 32 height 32
click at [1152, 408] on icon "Video Player" at bounding box center [1153, 409] width 32 height 32
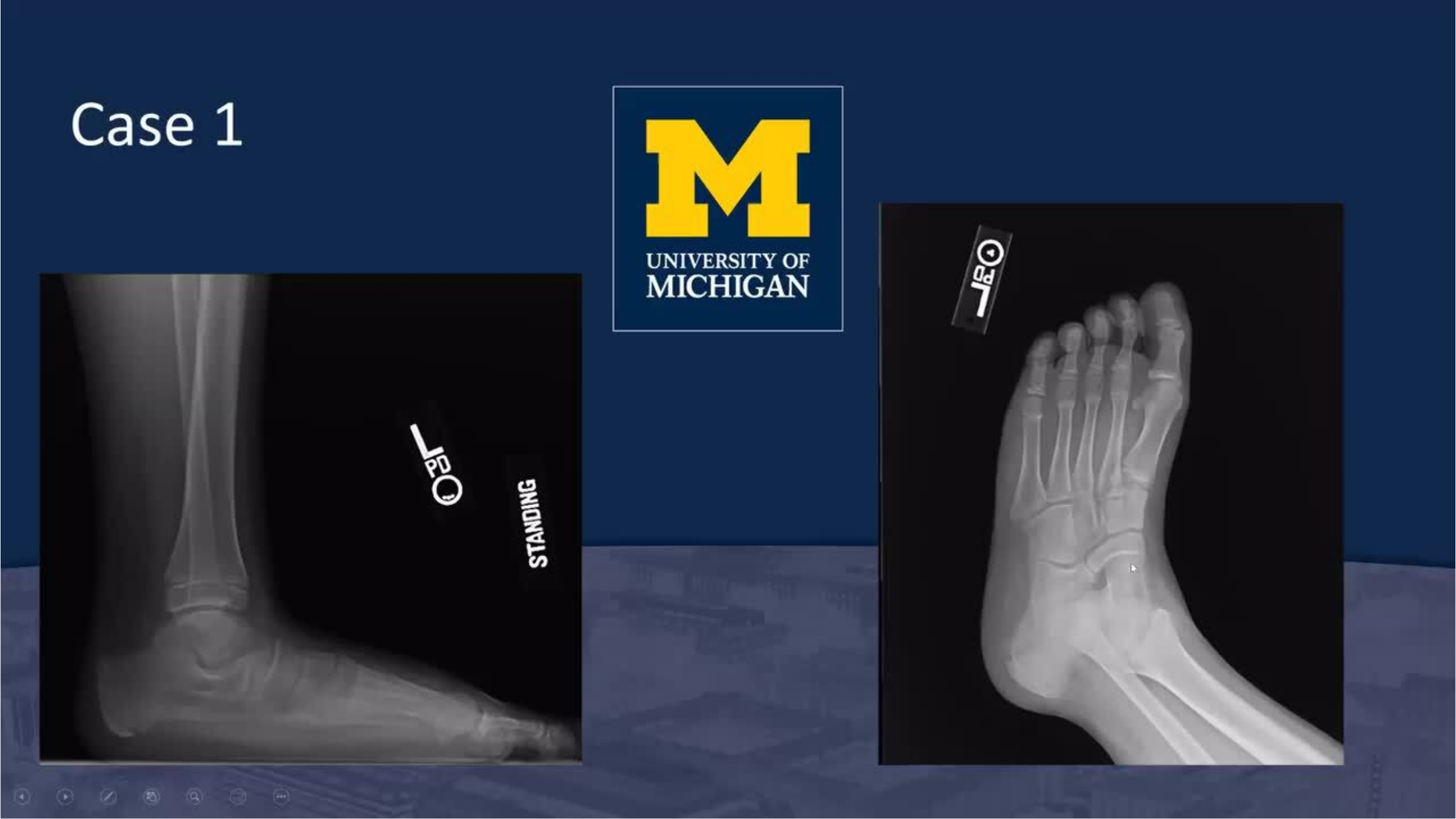
click at [1152, 408] on div "10 seconds Tap to unmute" at bounding box center [728, 409] width 1456 height 818
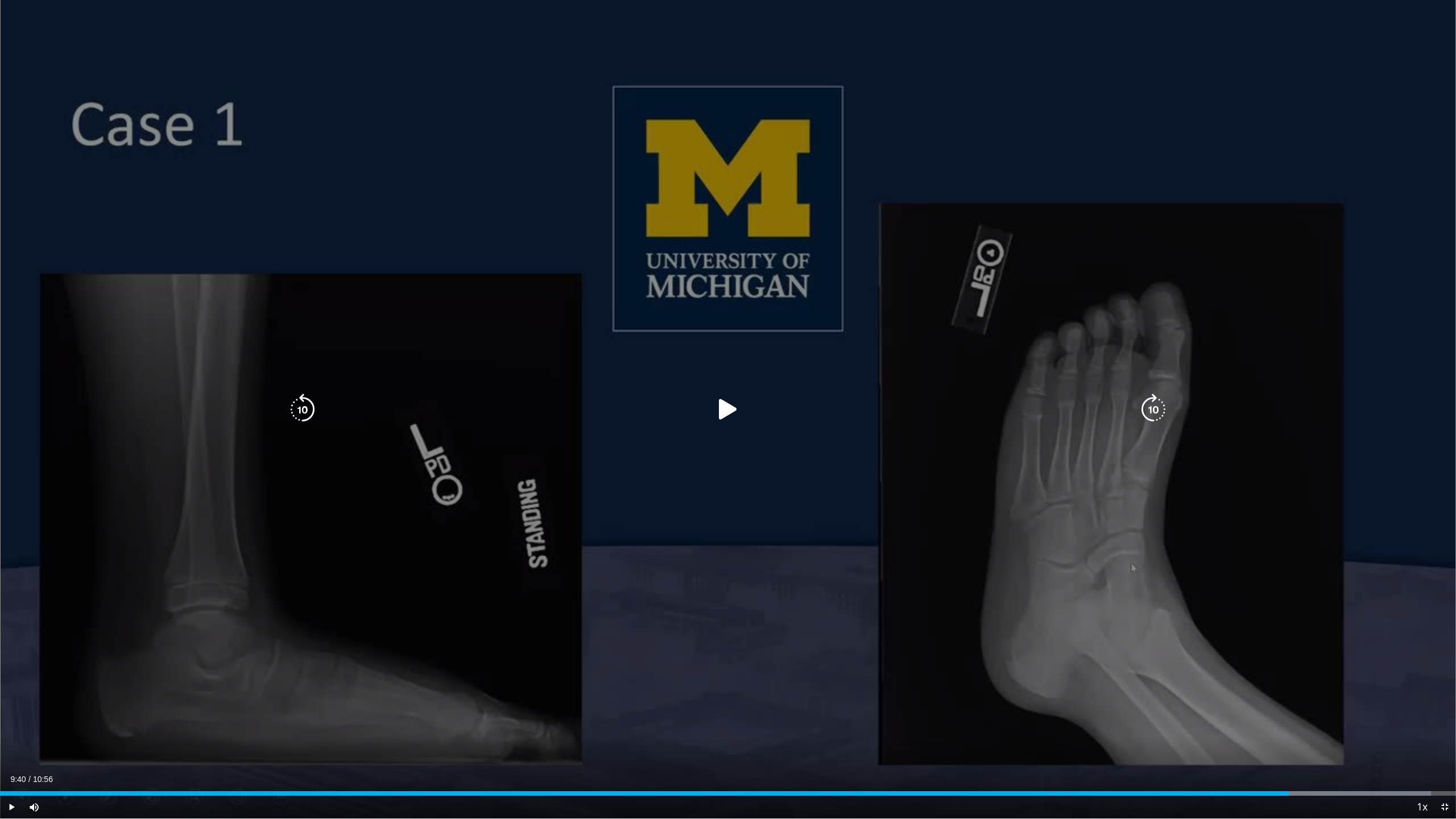
click at [1155, 413] on icon "Video Player" at bounding box center [1153, 409] width 32 height 32
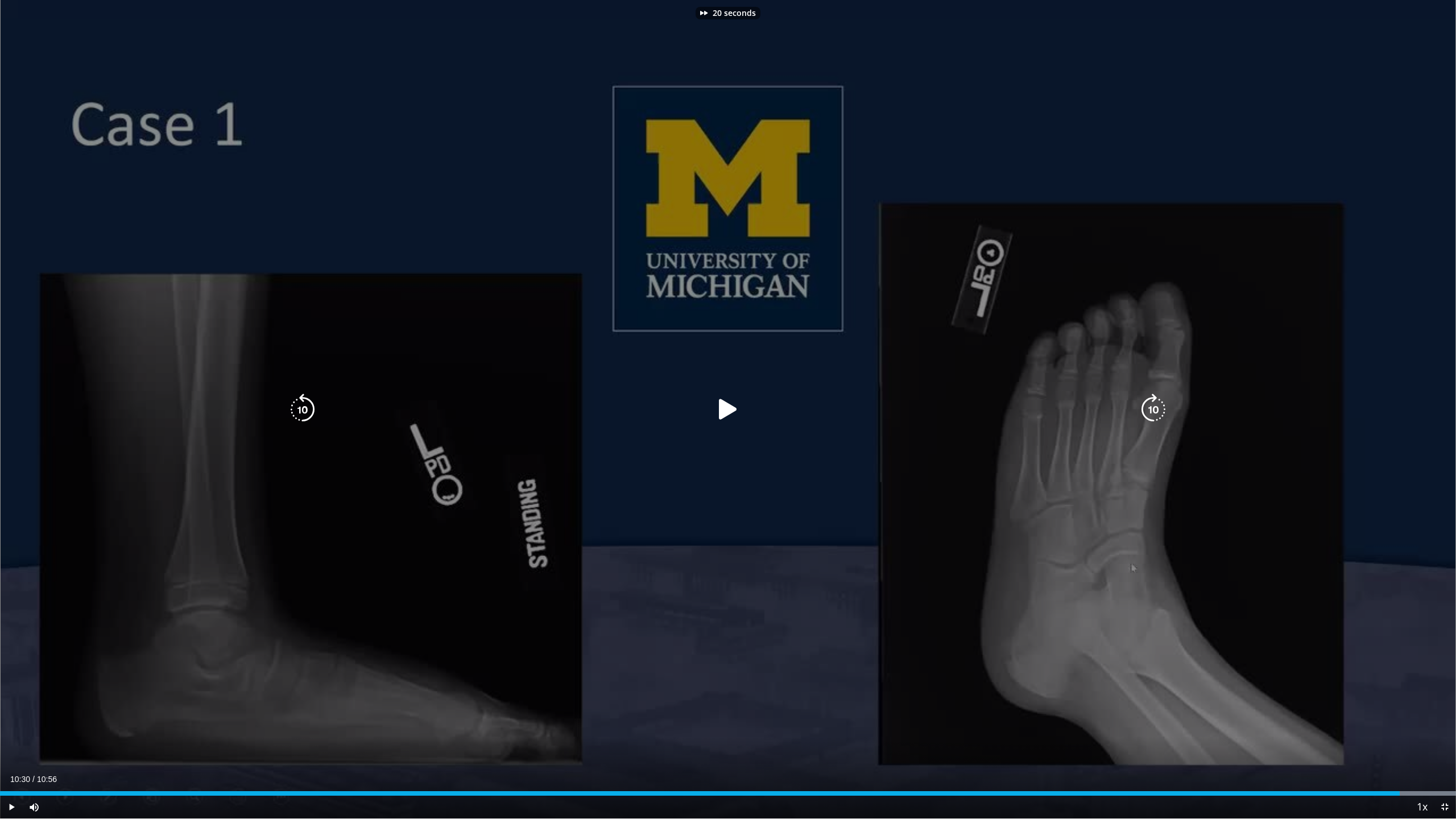
click at [1155, 413] on icon "Video Player" at bounding box center [1153, 409] width 32 height 32
click at [1158, 408] on icon "Video Player" at bounding box center [1153, 409] width 32 height 32
click at [1151, 405] on icon "Video Player" at bounding box center [1153, 409] width 32 height 32
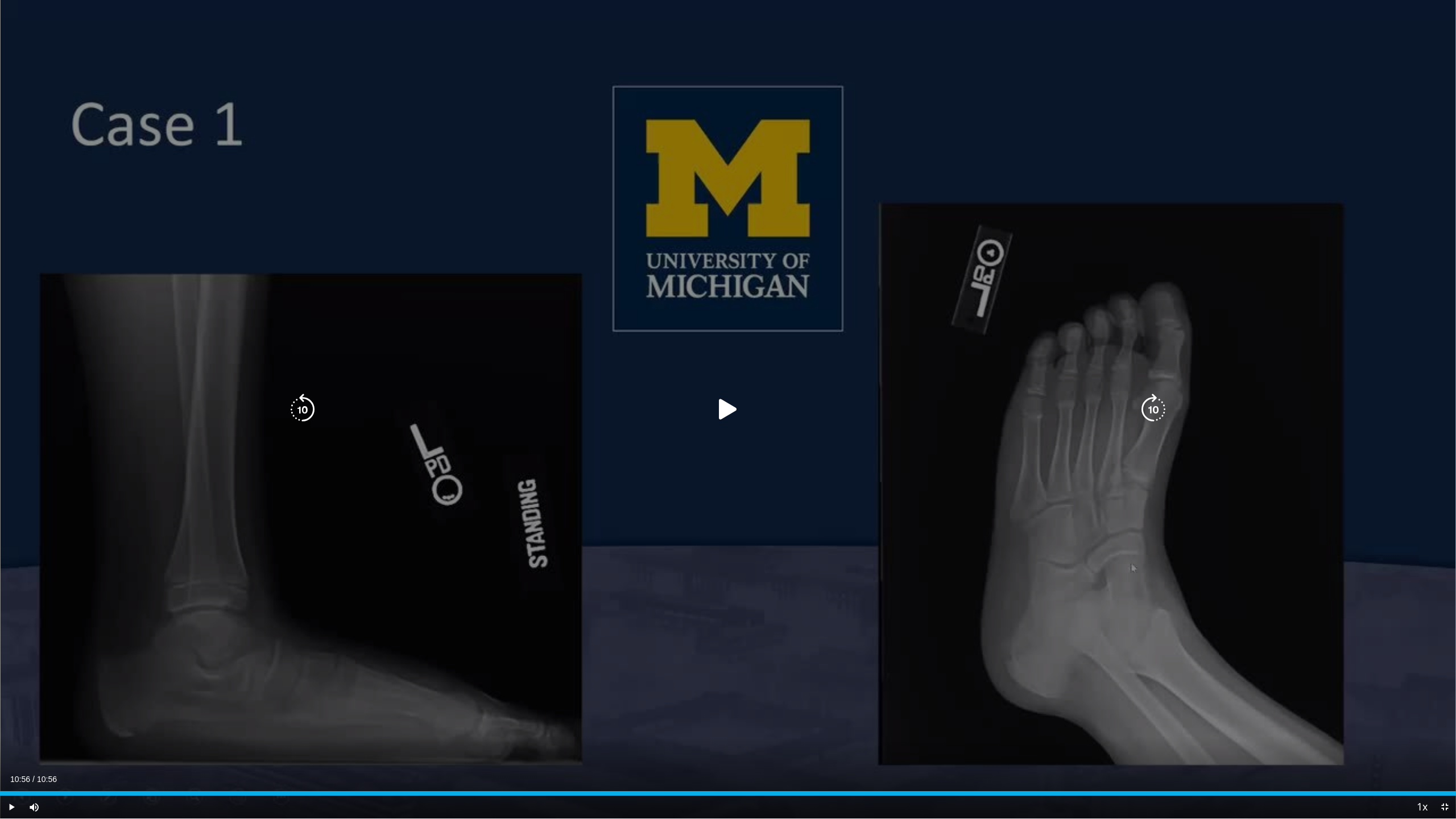
click at [1151, 405] on icon "Video Player" at bounding box center [1153, 409] width 32 height 32
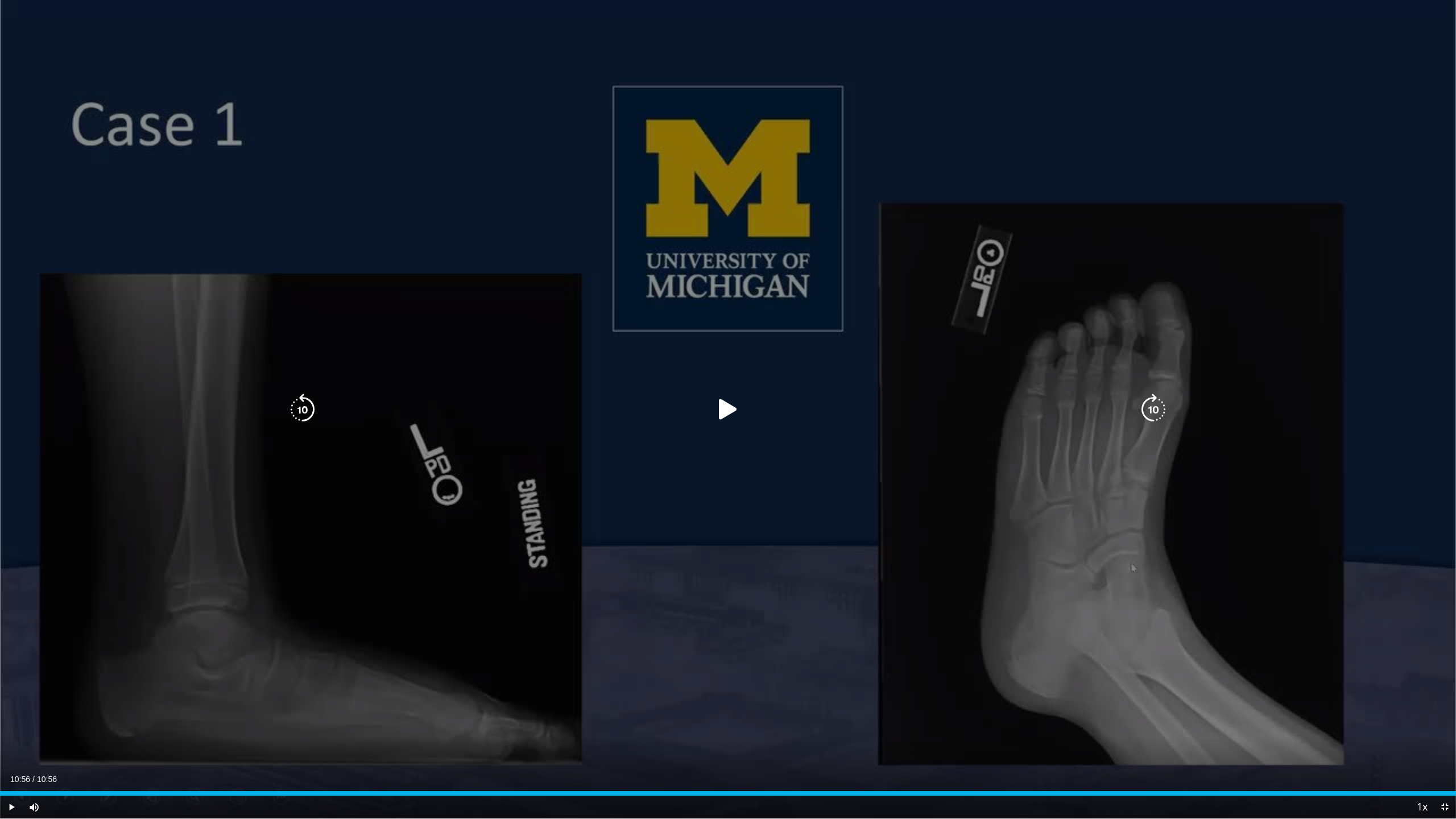
click at [739, 410] on icon "Video Player" at bounding box center [727, 409] width 32 height 32
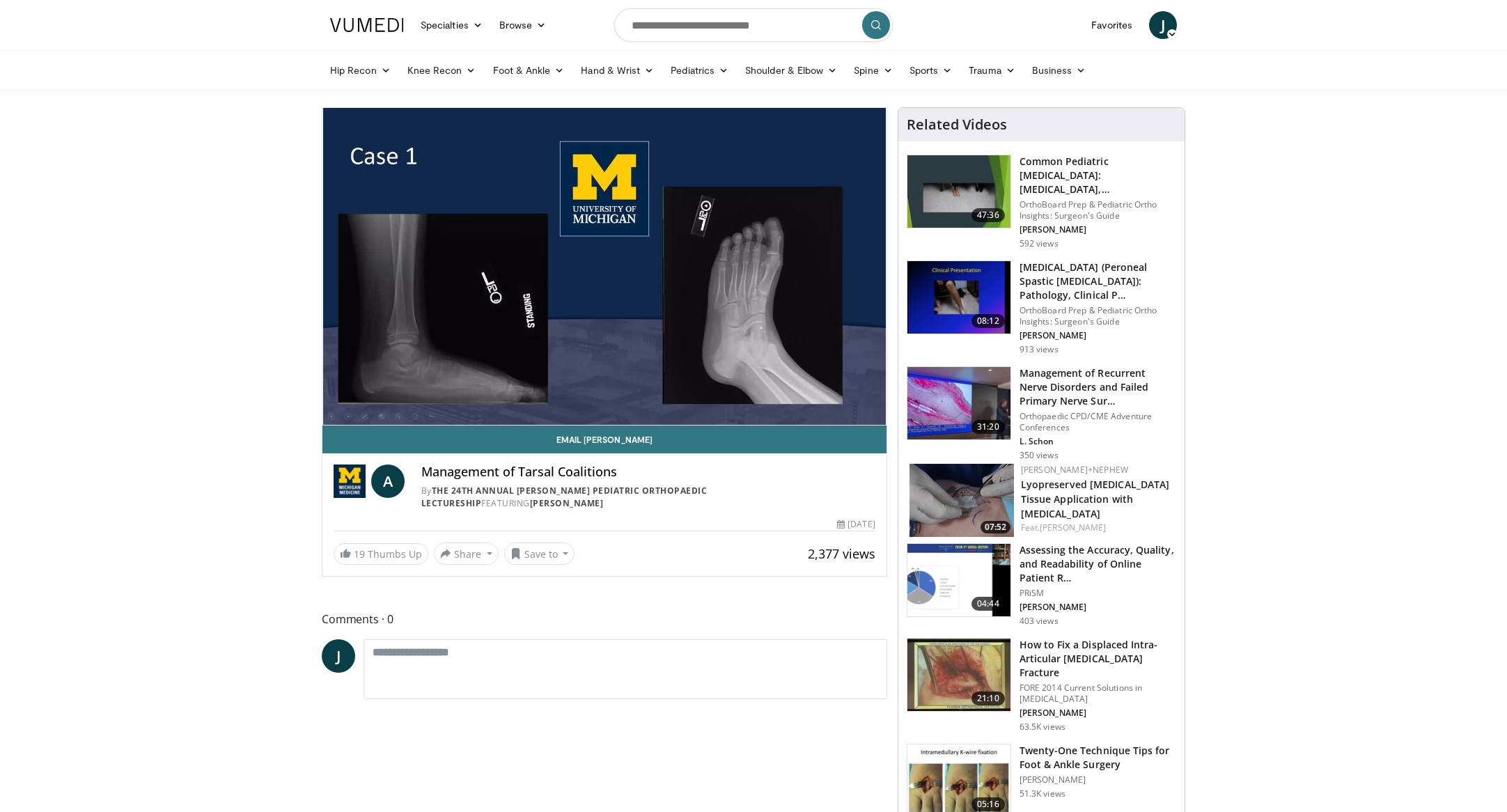
click at [975, 288] on img at bounding box center [959, 297] width 103 height 72
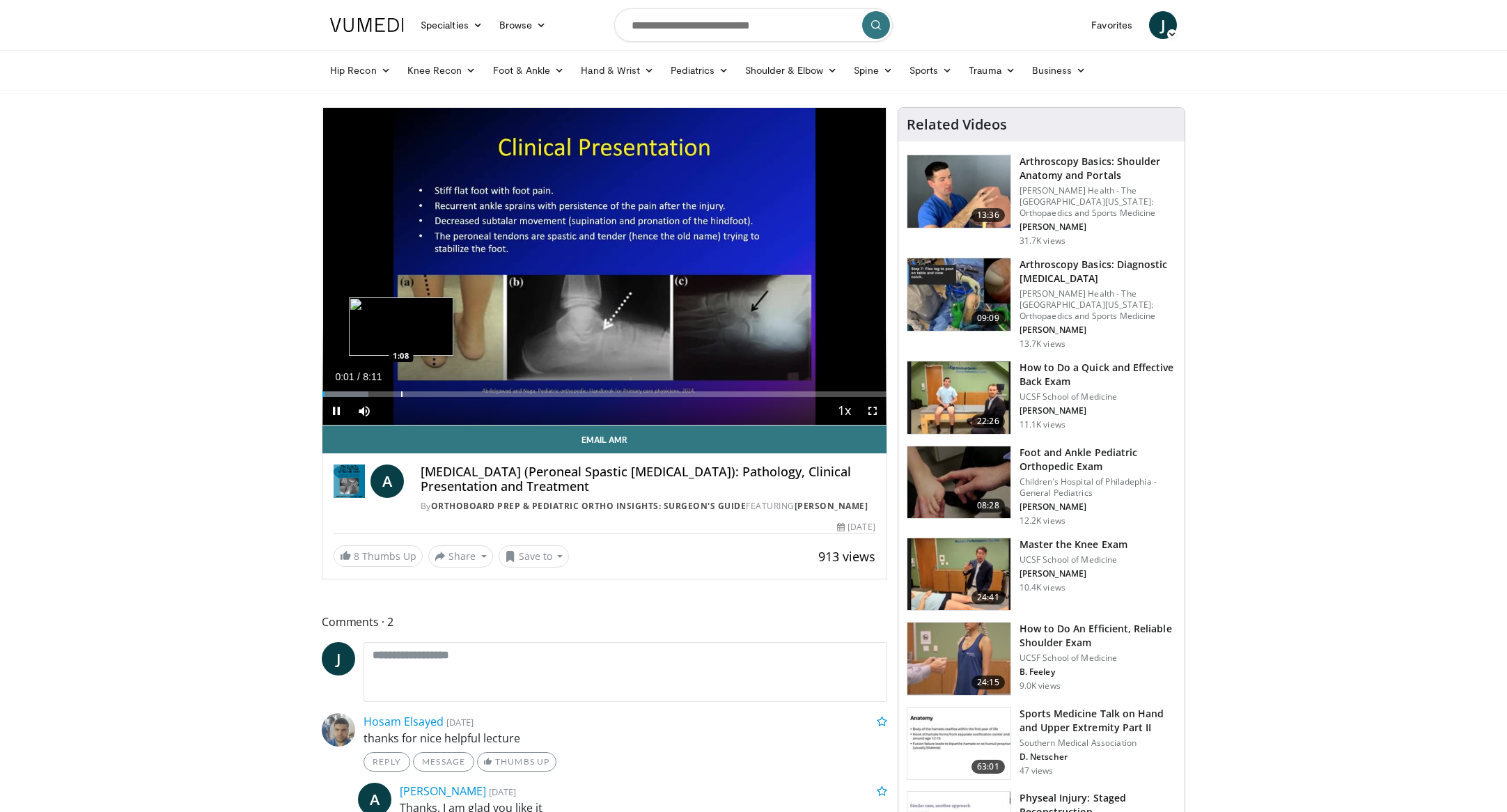
click at [402, 392] on div "Progress Bar" at bounding box center [402, 394] width 2 height 5
click at [459, 393] on div "Progress Bar" at bounding box center [460, 394] width 2 height 5
click at [477, 393] on div "Progress Bar" at bounding box center [478, 394] width 2 height 5
click at [871, 408] on span "Video Player" at bounding box center [872, 411] width 28 height 28
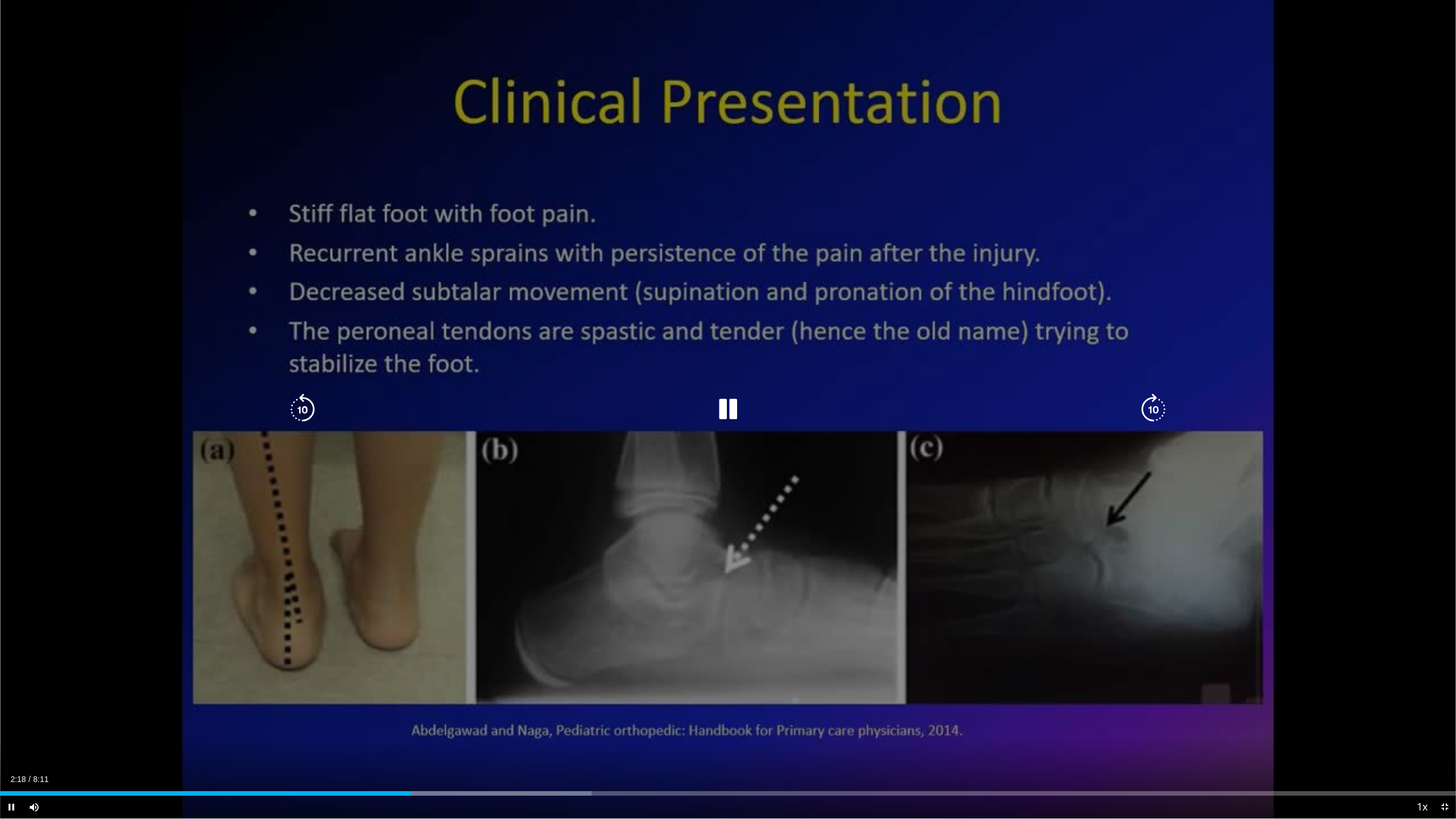
click at [1155, 416] on icon "Video Player" at bounding box center [1153, 409] width 32 height 32
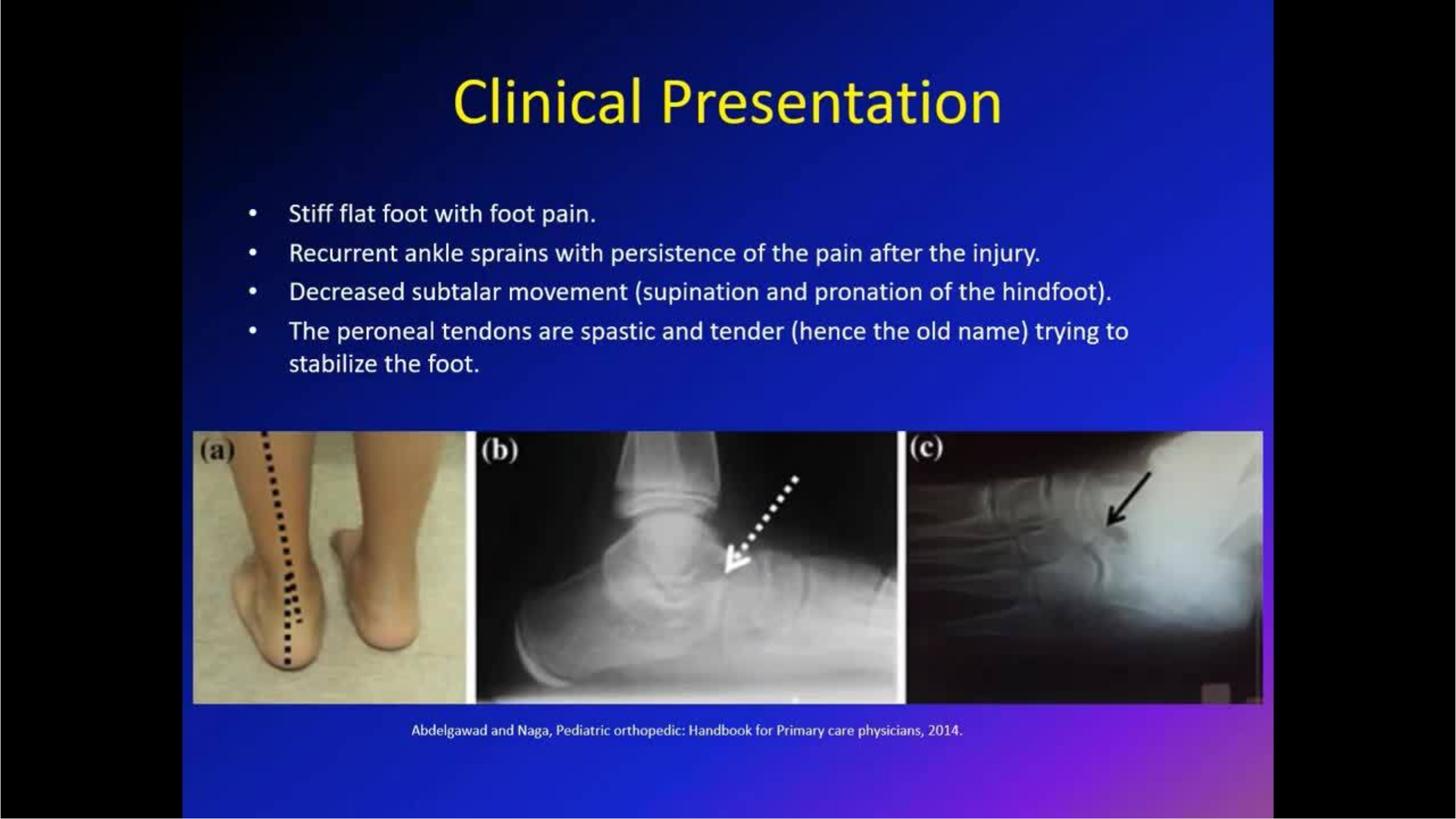
click at [1155, 416] on div "20 seconds Tap to unmute" at bounding box center [728, 409] width 1456 height 818
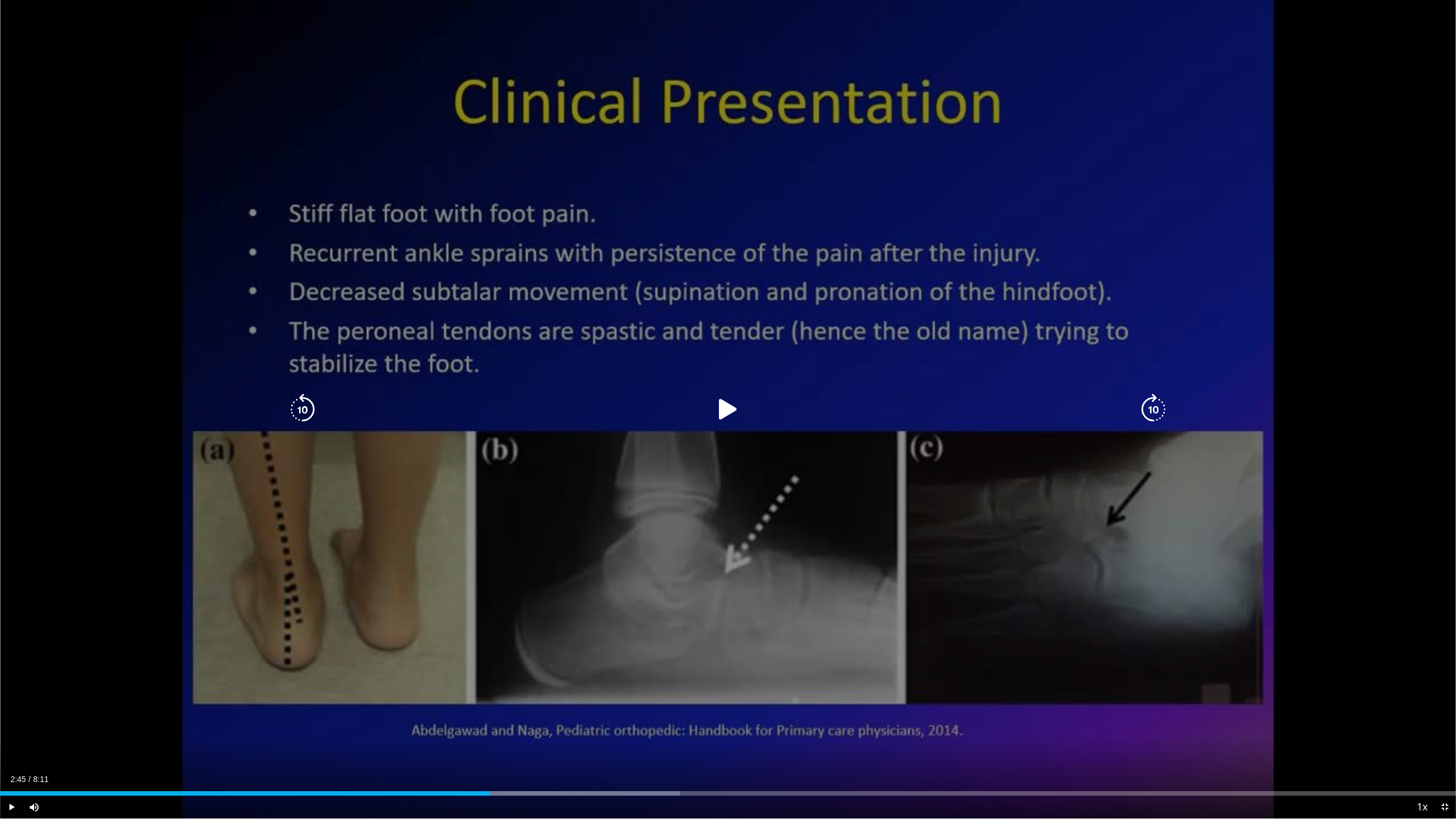
click at [1159, 410] on icon "Video Player" at bounding box center [1153, 409] width 32 height 32
click at [1160, 410] on icon "Video Player" at bounding box center [1153, 409] width 32 height 32
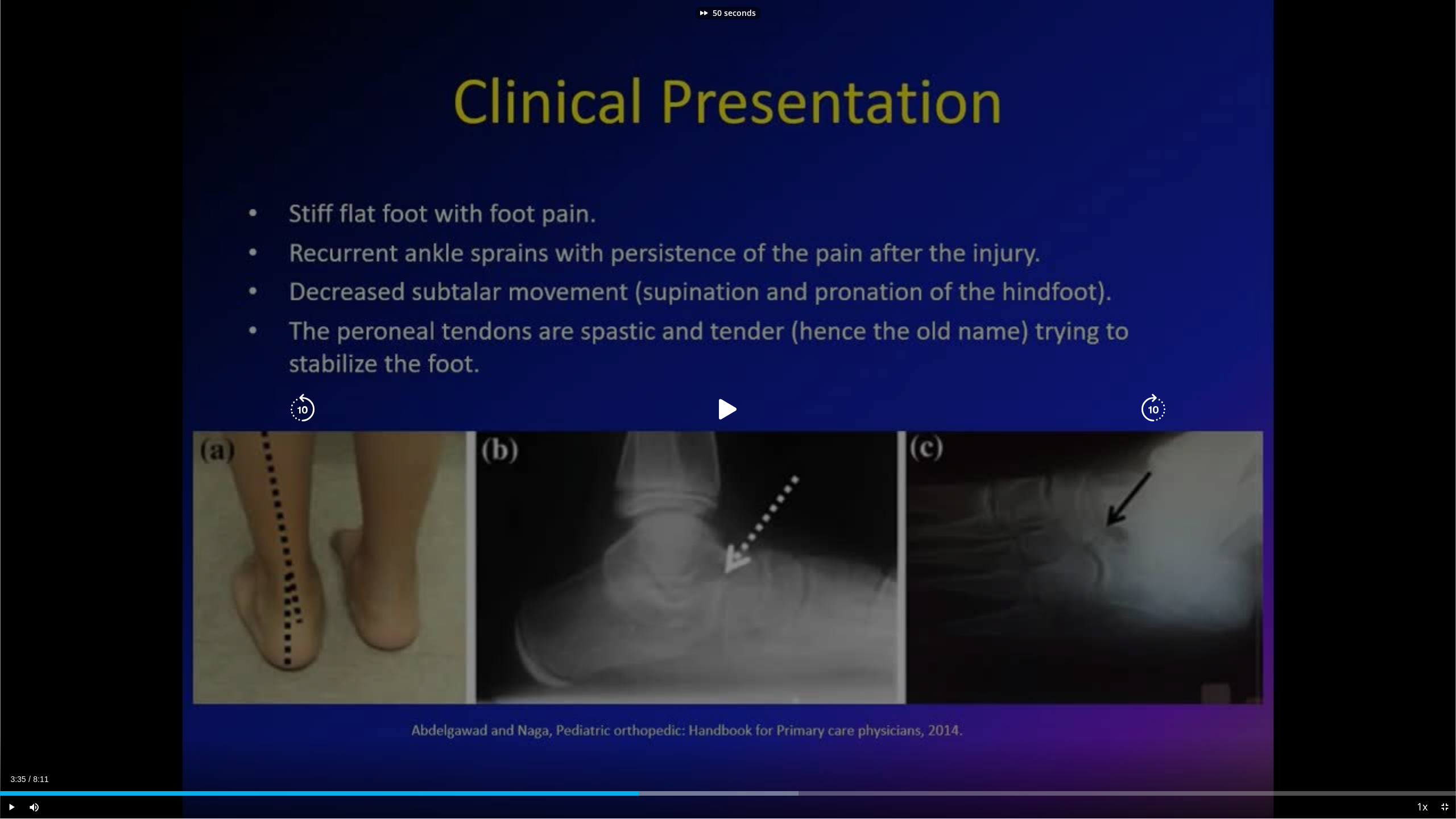
click at [1160, 410] on icon "Video Player" at bounding box center [1153, 409] width 32 height 32
click at [722, 403] on icon "Video Player" at bounding box center [727, 409] width 32 height 32
click at [1168, 410] on icon "Video Player" at bounding box center [1153, 409] width 32 height 32
click at [1159, 405] on icon "Video Player" at bounding box center [1153, 409] width 32 height 32
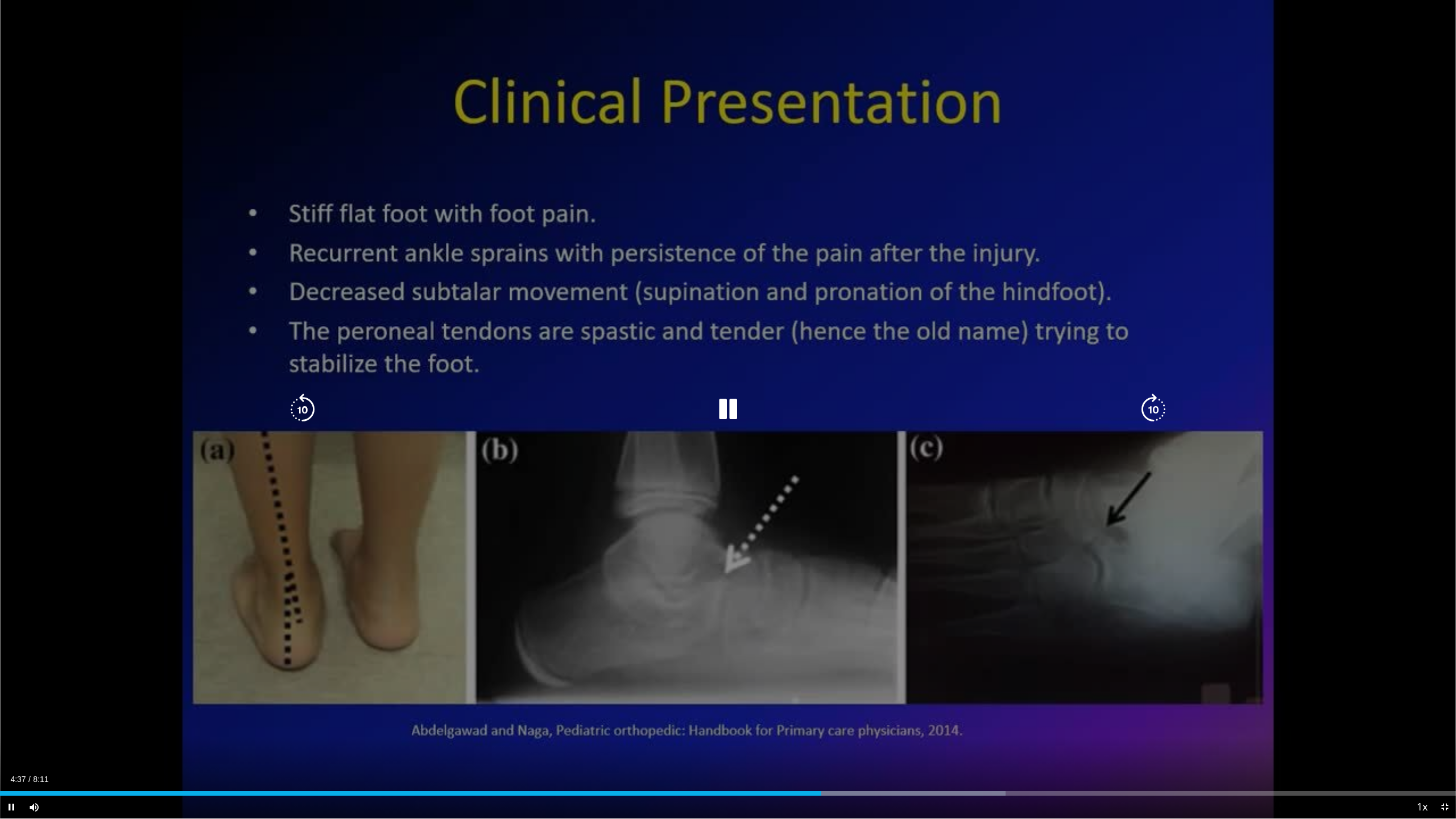
click at [1159, 405] on icon "Video Player" at bounding box center [1153, 409] width 32 height 32
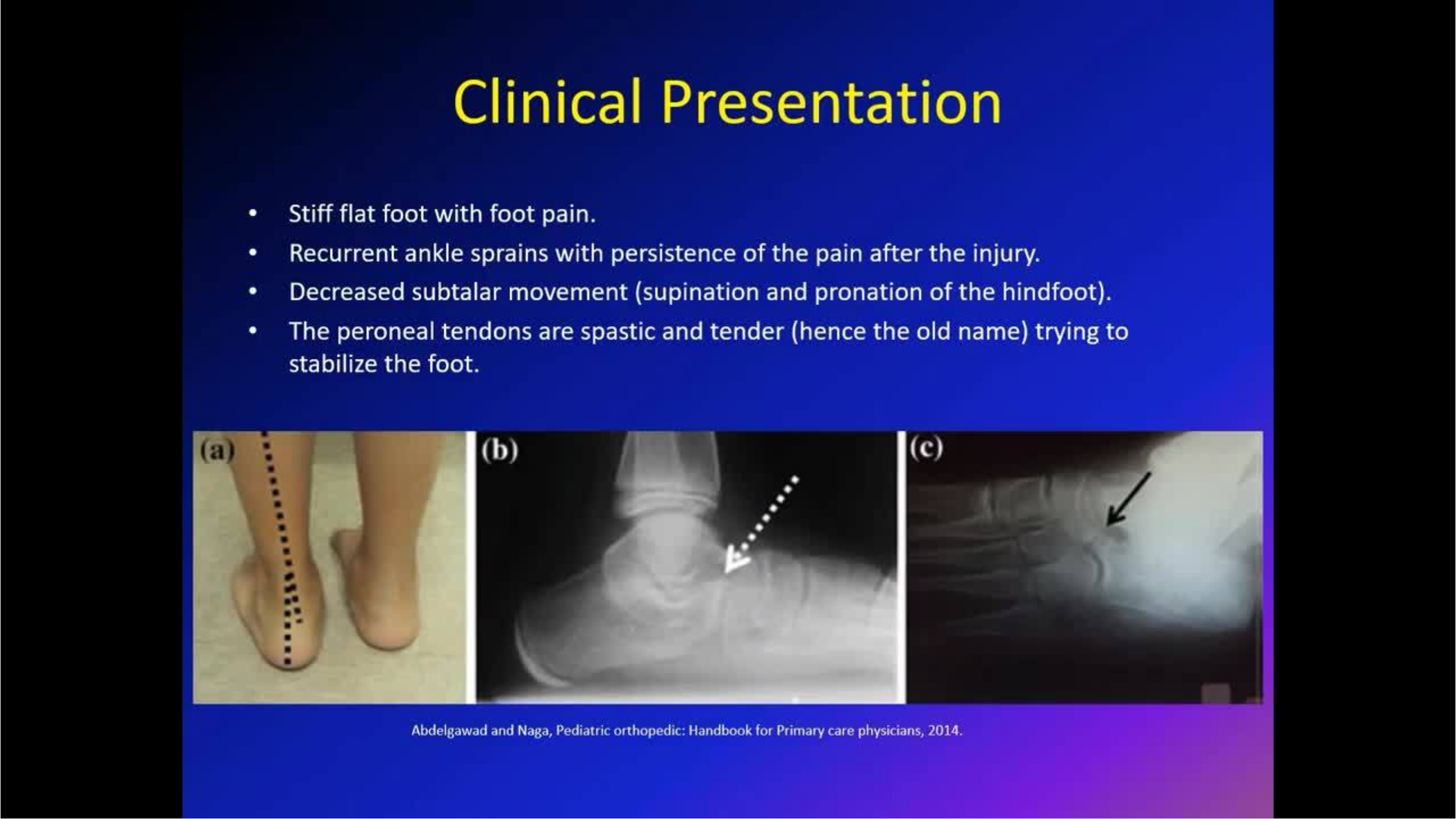
click at [1159, 405] on div "10 seconds Tap to unmute" at bounding box center [728, 409] width 1456 height 818
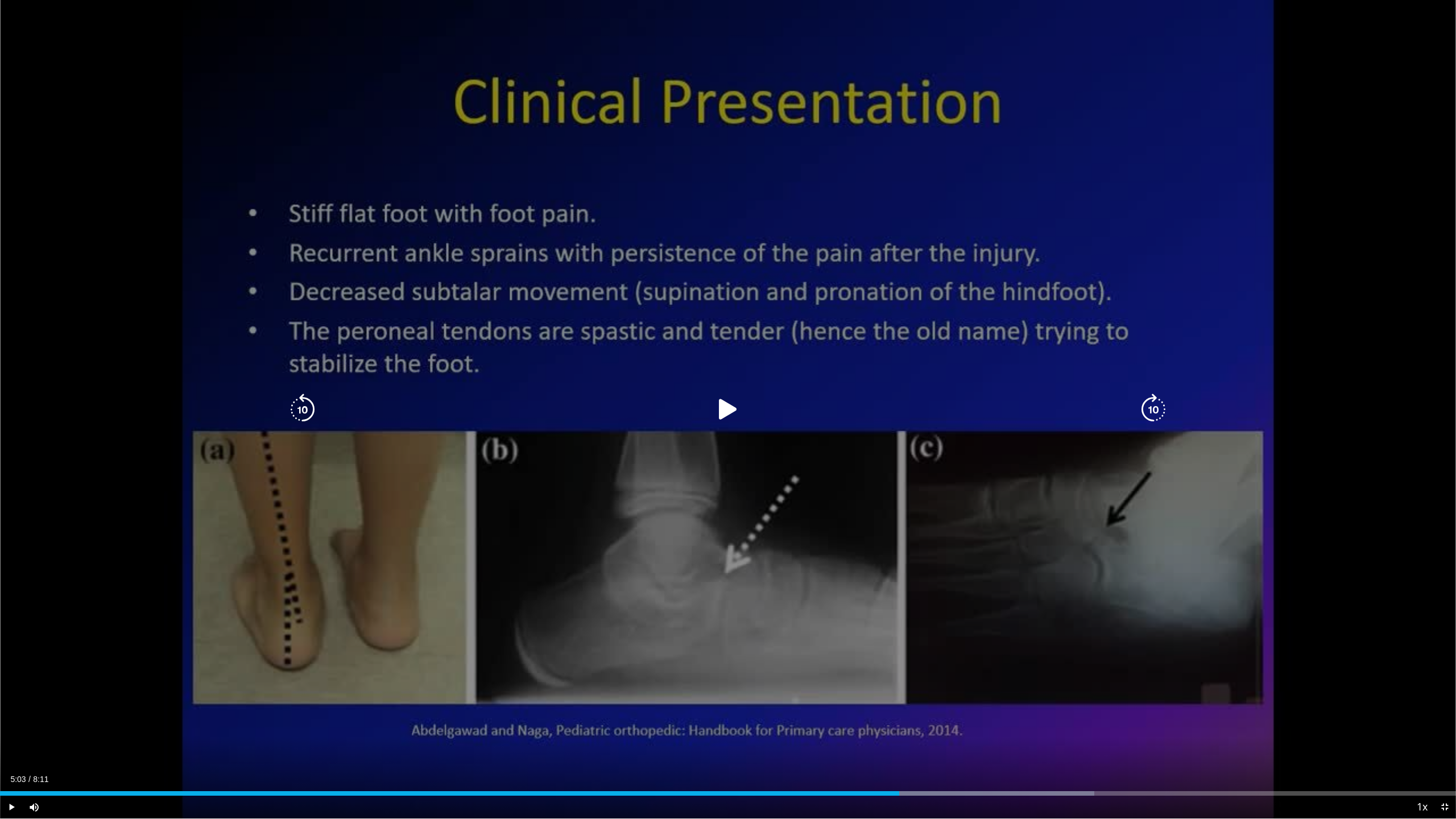
click at [1159, 406] on icon "Video Player" at bounding box center [1153, 409] width 32 height 32
click at [727, 403] on icon "Video Player" at bounding box center [727, 409] width 32 height 32
click at [298, 408] on icon "Video Player" at bounding box center [302, 409] width 32 height 32
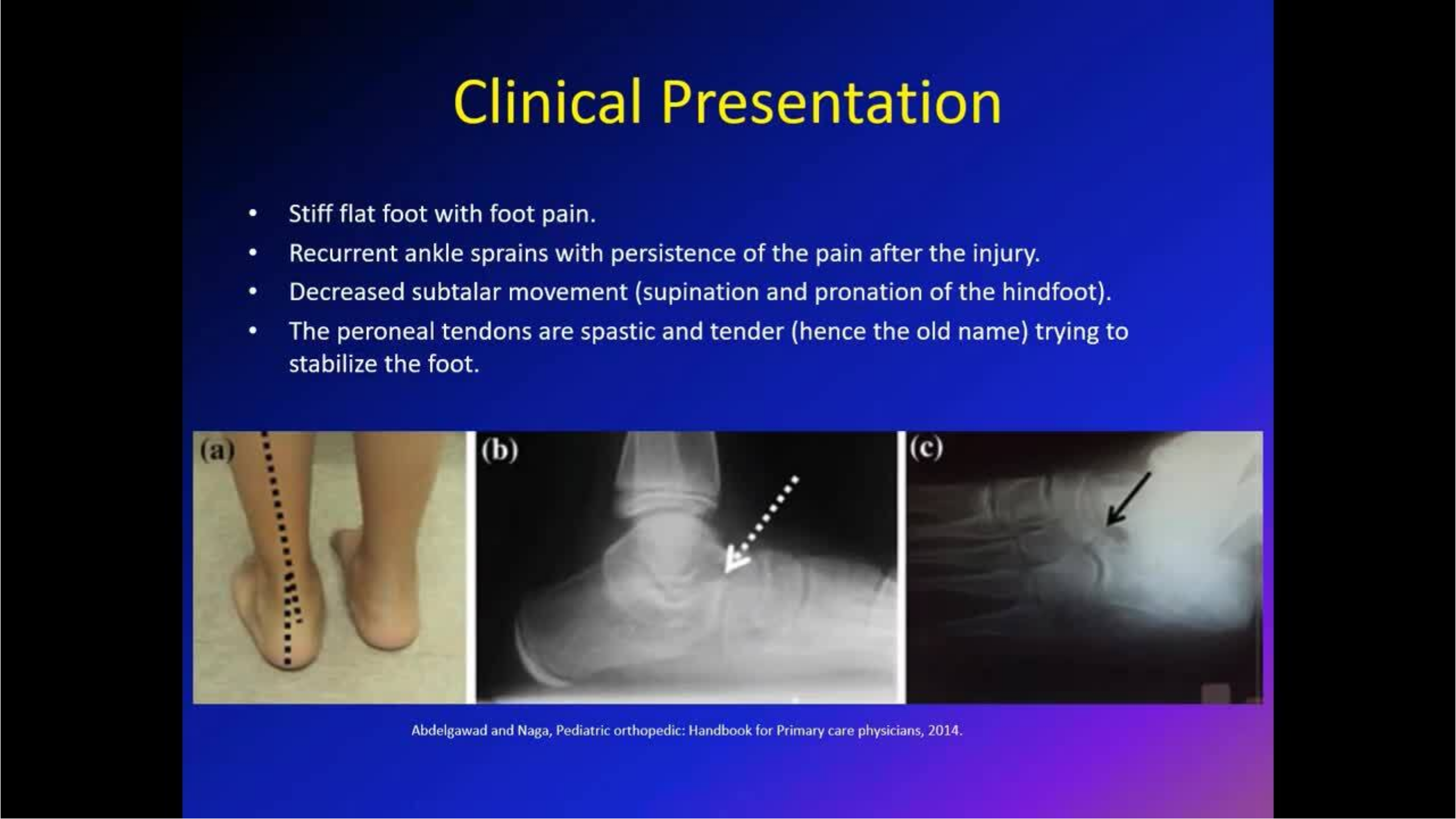
click at [298, 408] on div "10 seconds Tap to unmute" at bounding box center [728, 409] width 1456 height 818
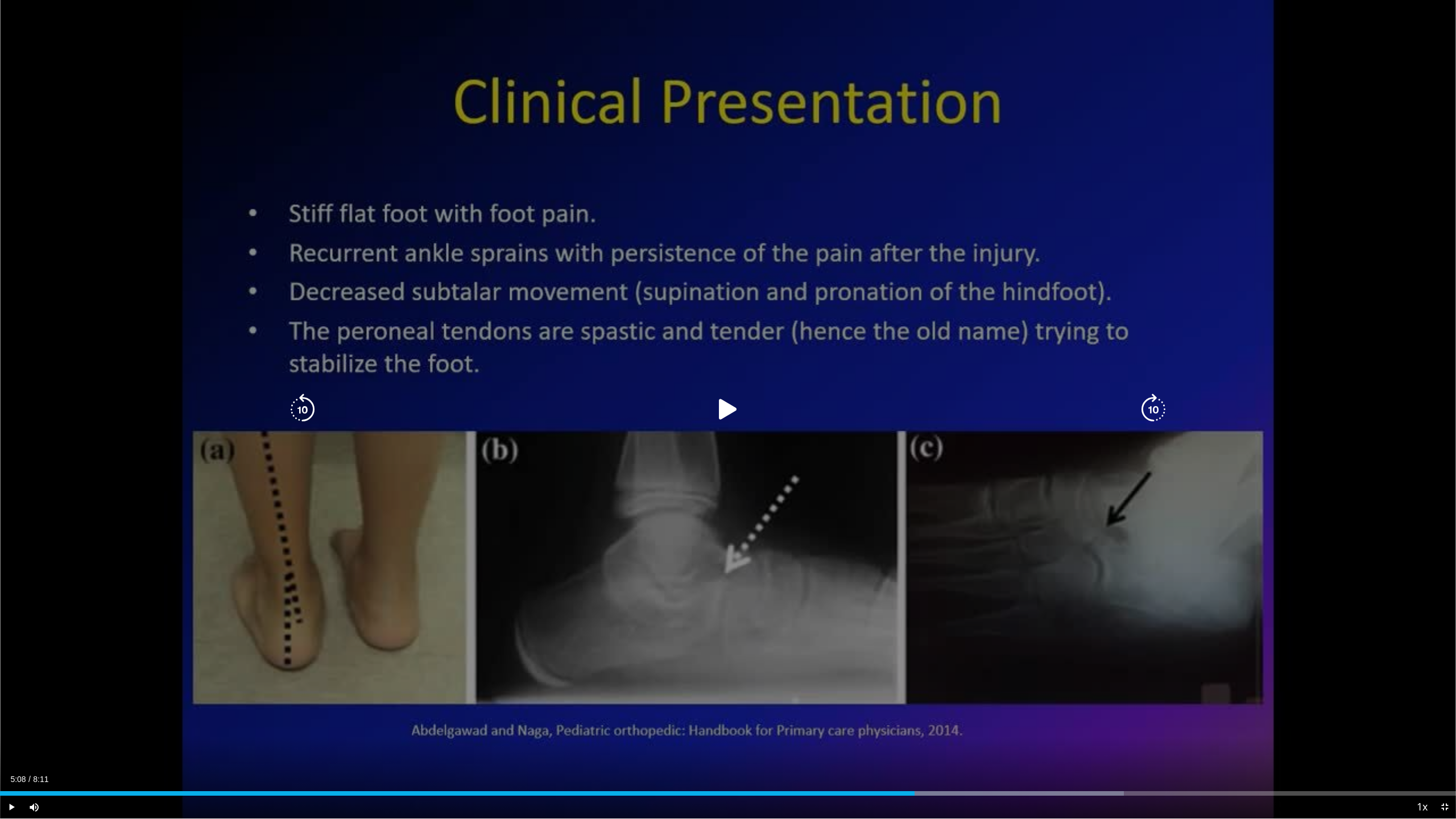
click at [731, 413] on icon "Video Player" at bounding box center [727, 409] width 32 height 32
click at [1152, 404] on icon "Video Player" at bounding box center [1153, 409] width 32 height 32
click at [1152, 410] on icon "Video Player" at bounding box center [1153, 409] width 32 height 32
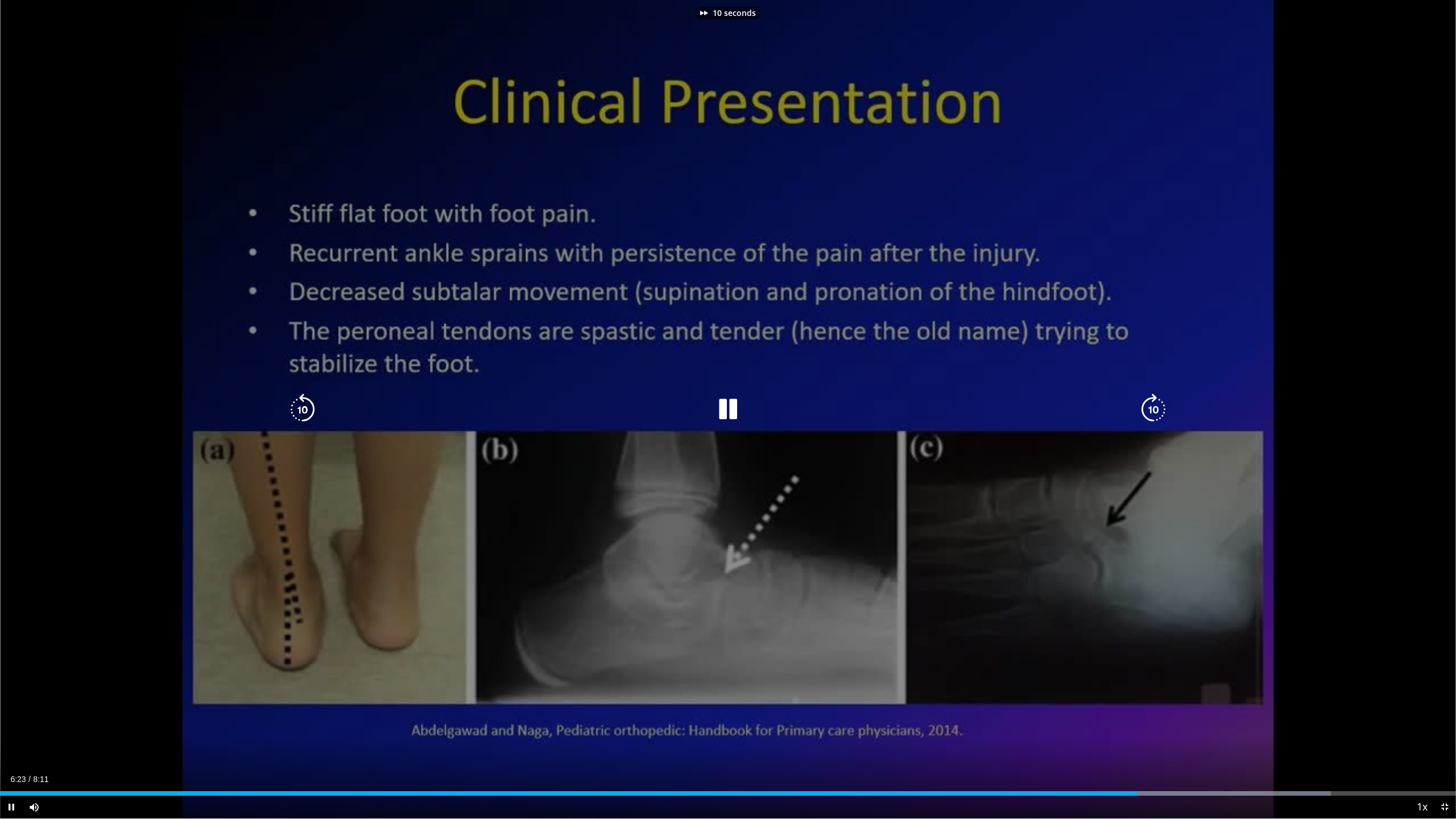
click at [1152, 410] on icon "Video Player" at bounding box center [1153, 409] width 32 height 32
click at [1155, 412] on icon "Video Player" at bounding box center [1153, 409] width 32 height 32
click at [1154, 410] on icon "Video Player" at bounding box center [1153, 409] width 32 height 32
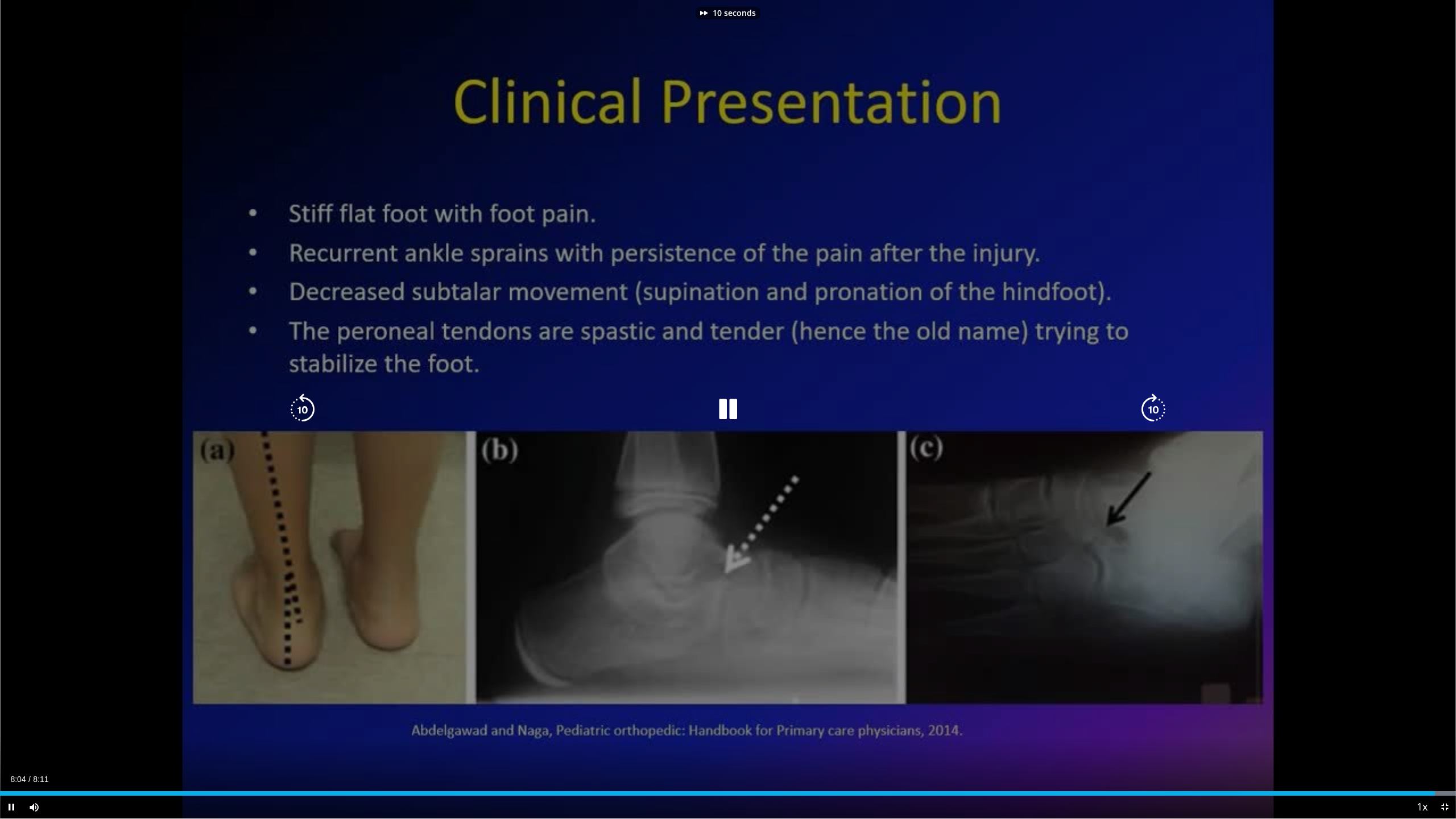
click at [1154, 410] on icon "Video Player" at bounding box center [1153, 409] width 32 height 32
